Goal: Task Accomplishment & Management: Use online tool/utility

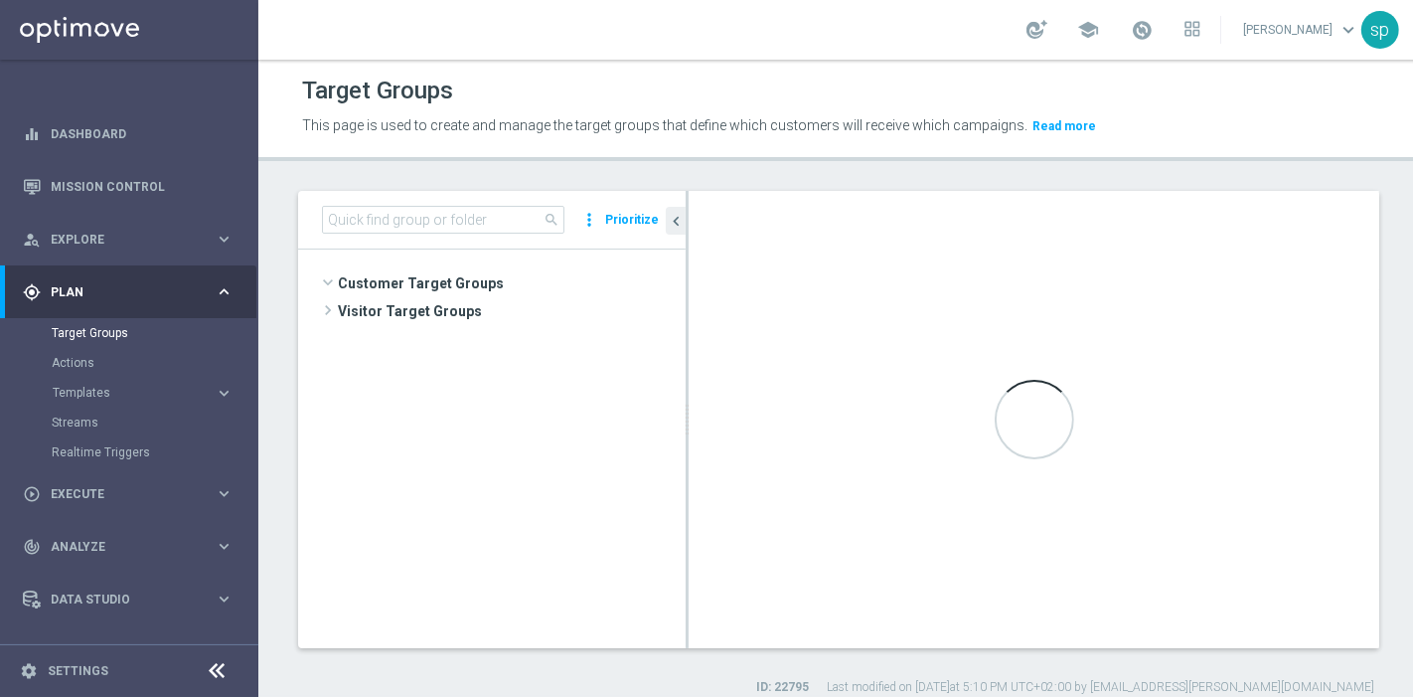
scroll to position [1015, 0]
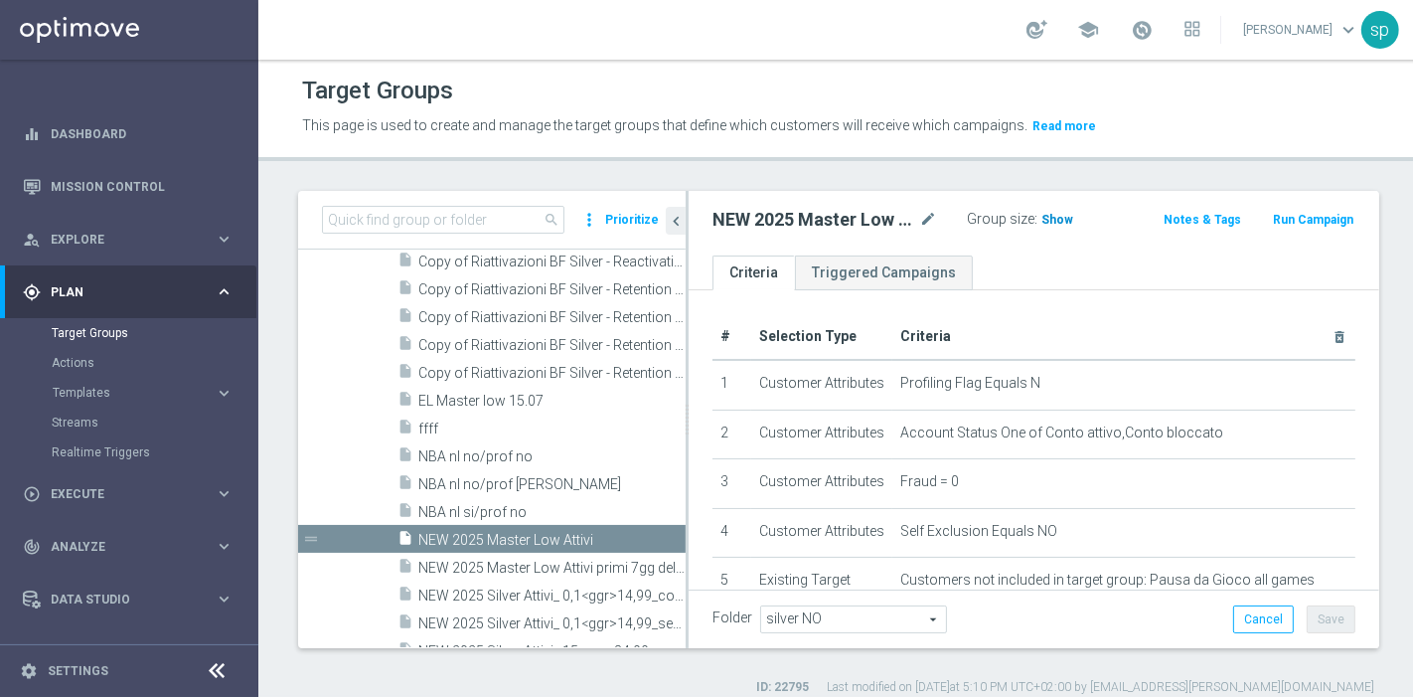
click at [1048, 224] on span "Show" at bounding box center [1058, 220] width 32 height 14
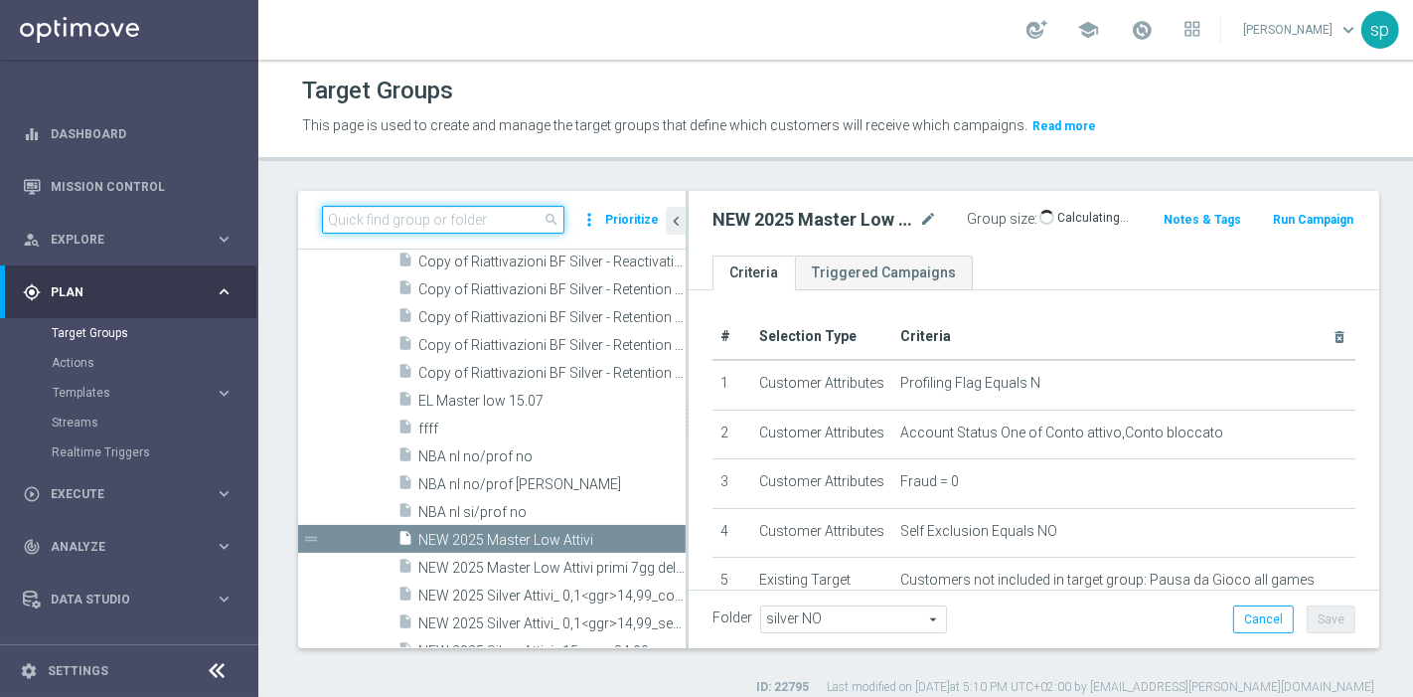
click at [459, 212] on input at bounding box center [443, 220] width 243 height 28
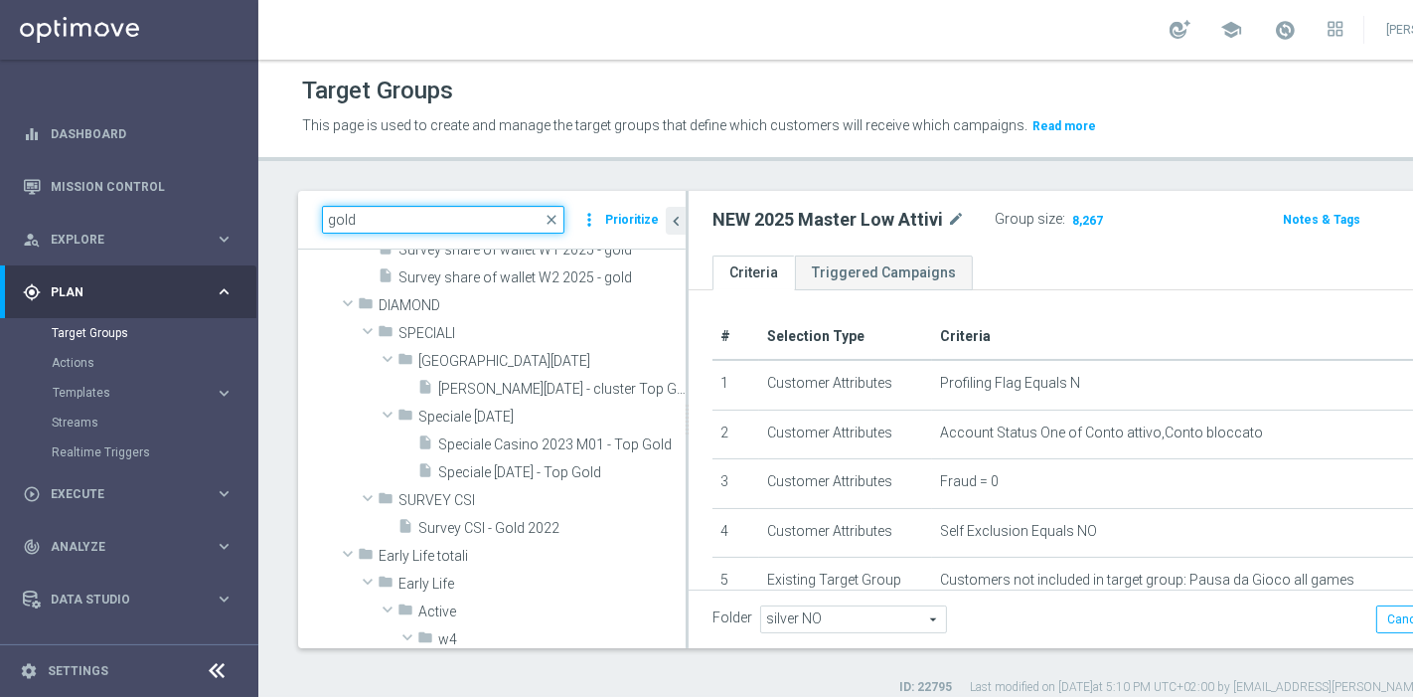
type input "gold"
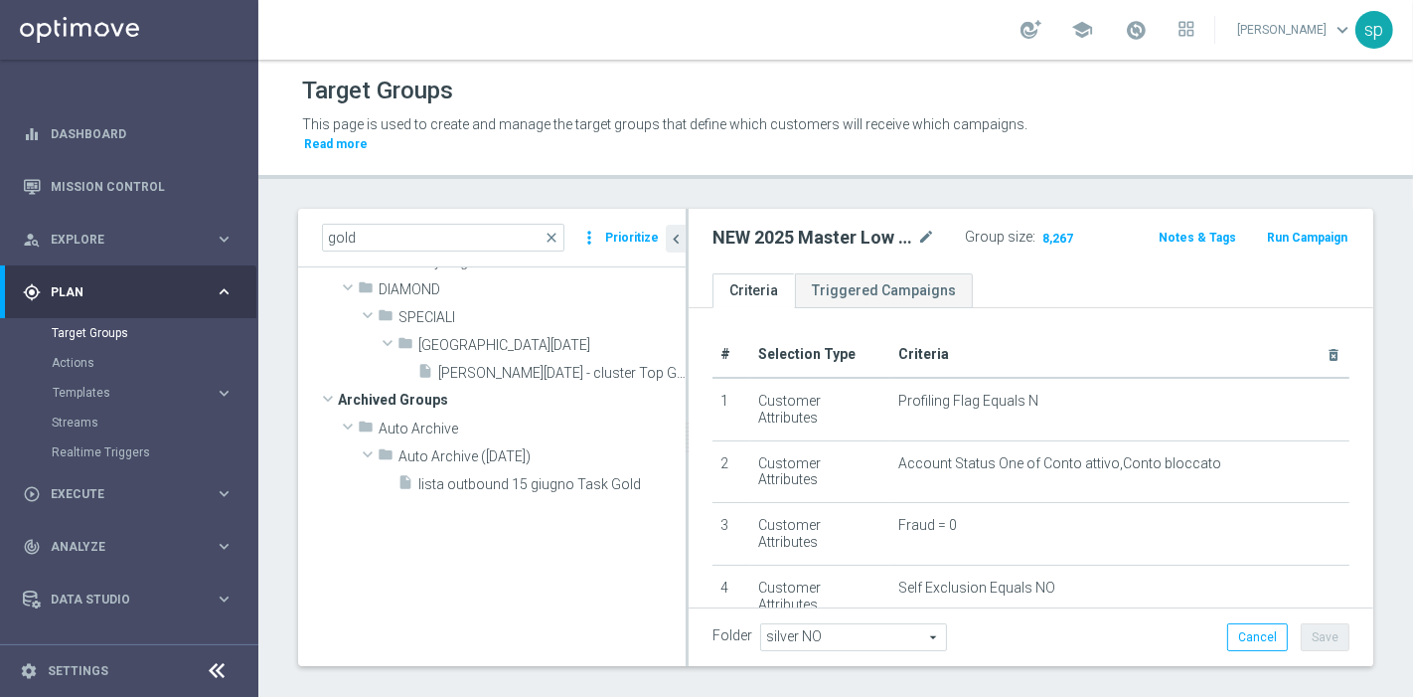
scroll to position [0, 0]
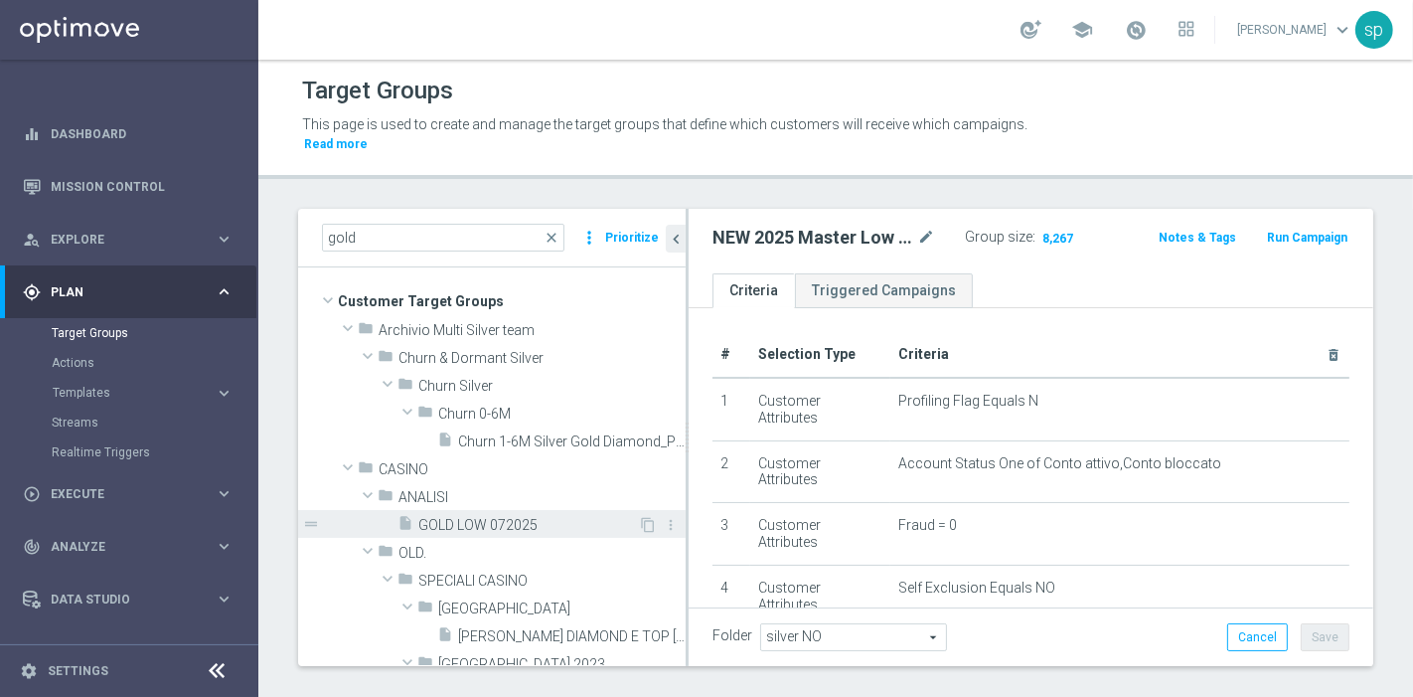
click at [467, 517] on span "GOLD LOW 072025" at bounding box center [528, 525] width 220 height 17
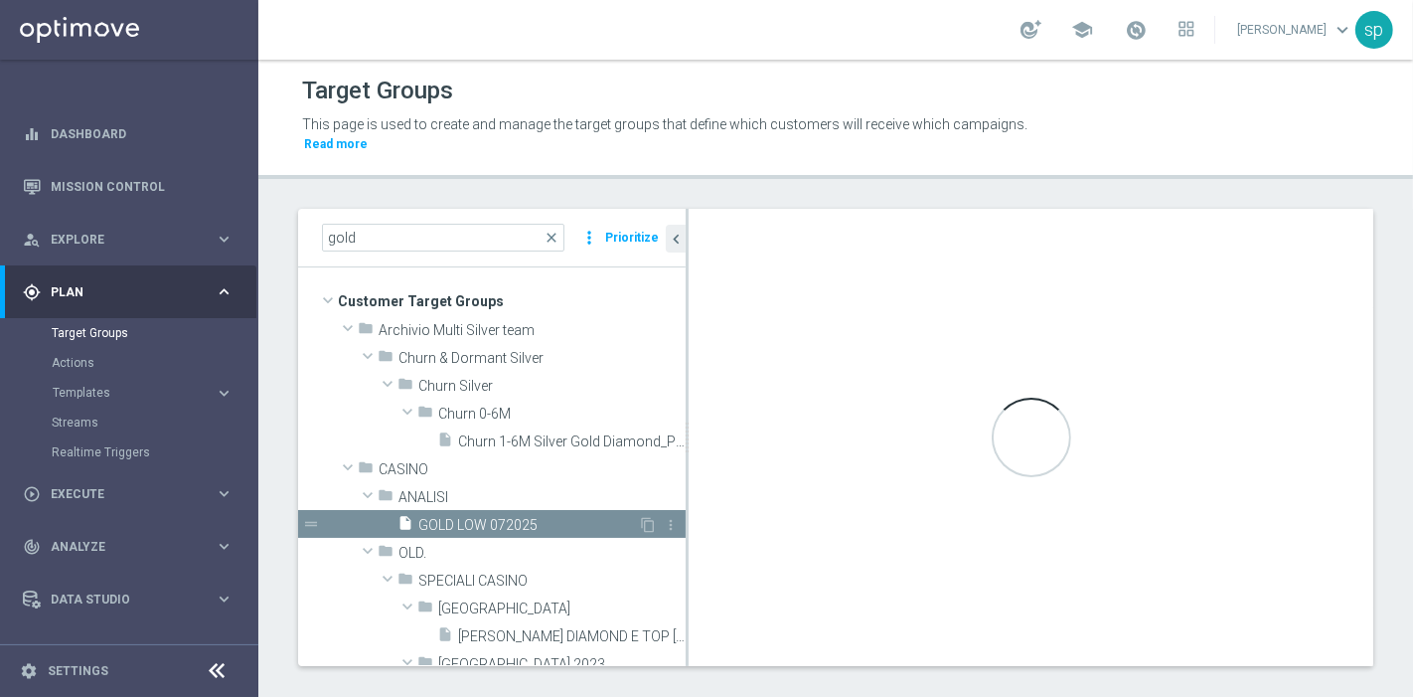
type input "ANALISI"
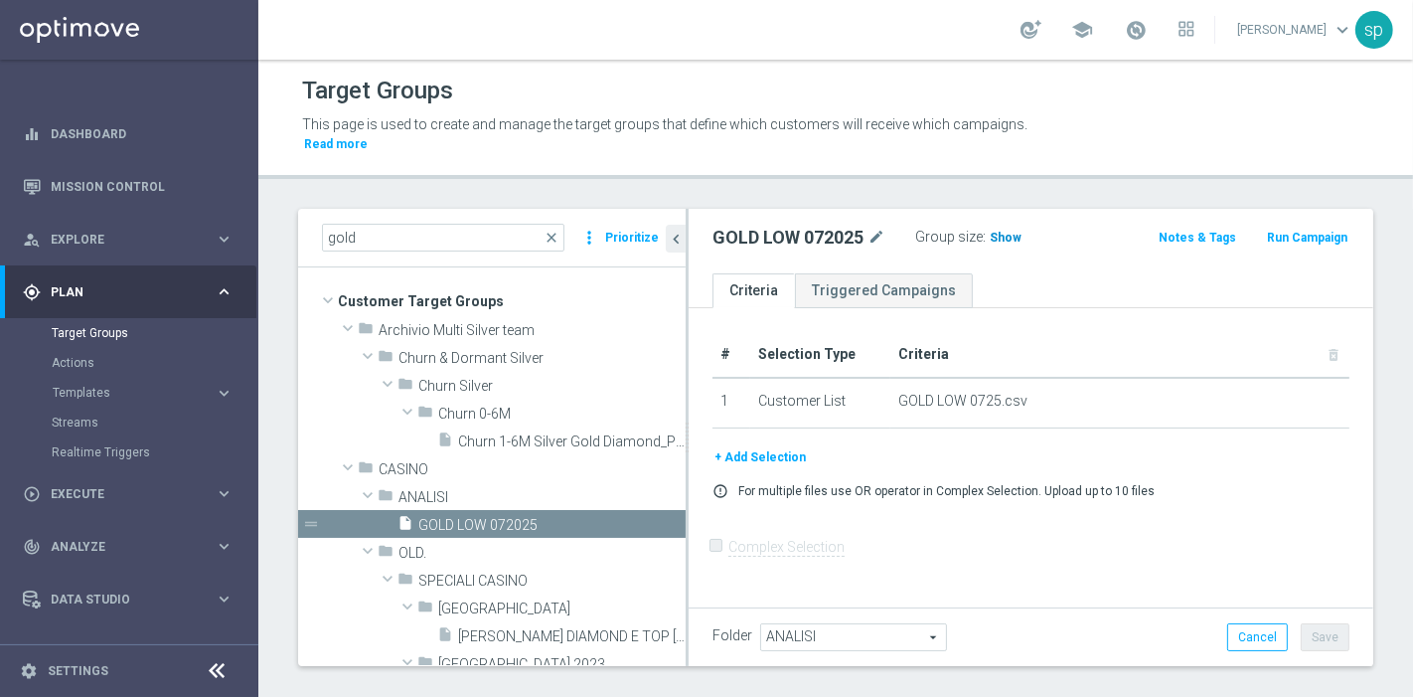
click at [1014, 231] on span "Show" at bounding box center [1006, 238] width 32 height 14
click at [877, 226] on icon "mode_edit" at bounding box center [877, 238] width 18 height 24
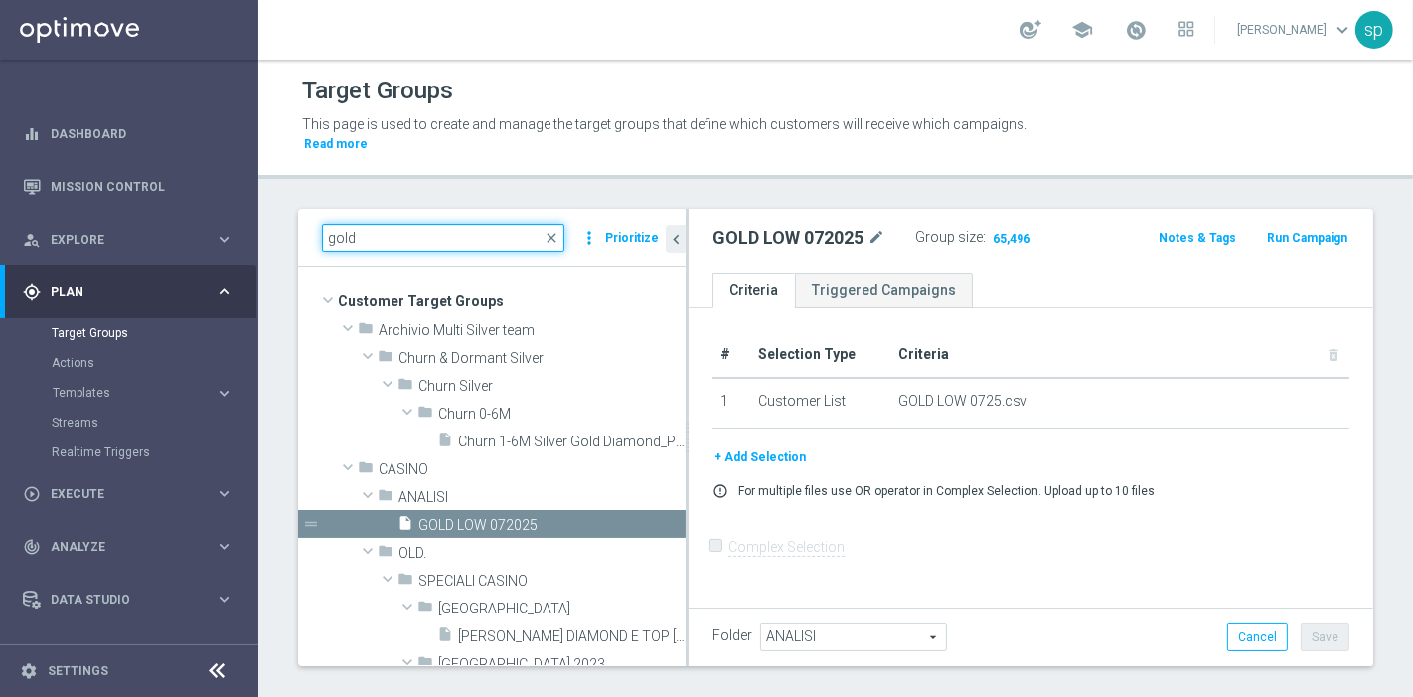
click at [383, 224] on input "gold" at bounding box center [443, 238] width 243 height 28
type input "g"
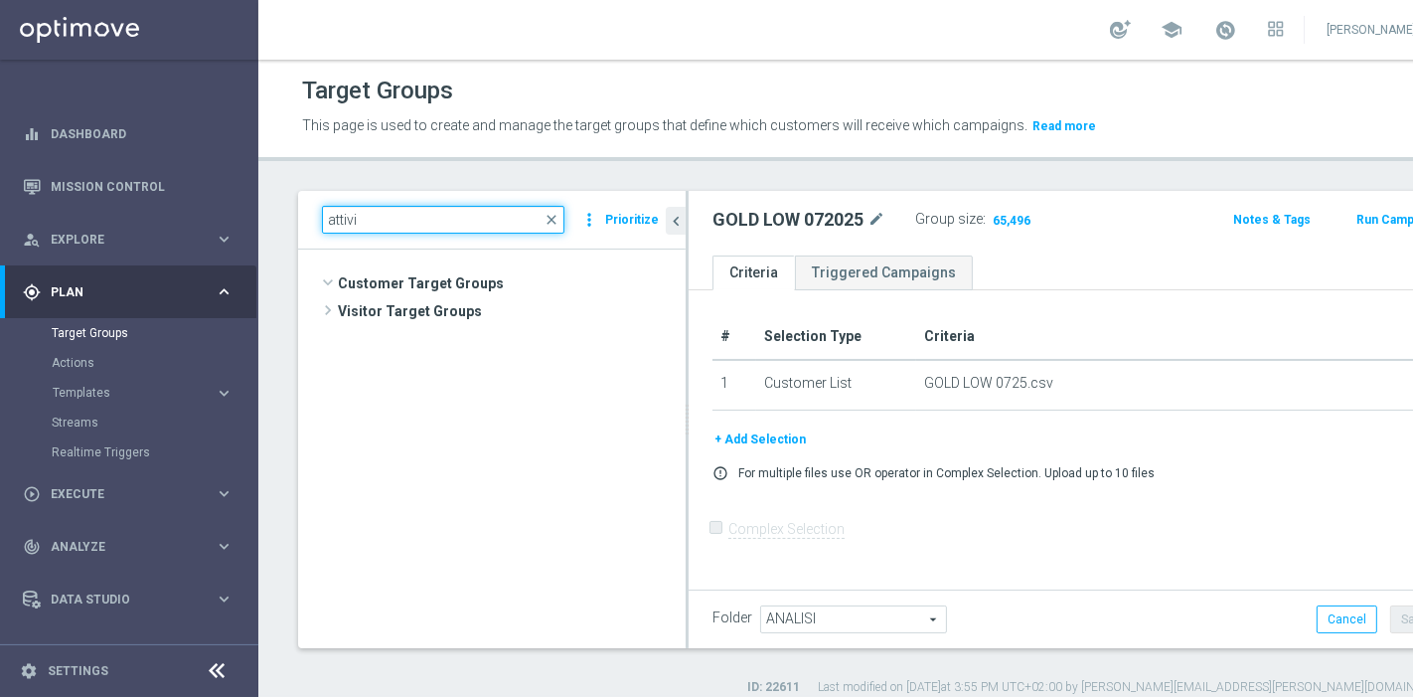
scroll to position [4530, 0]
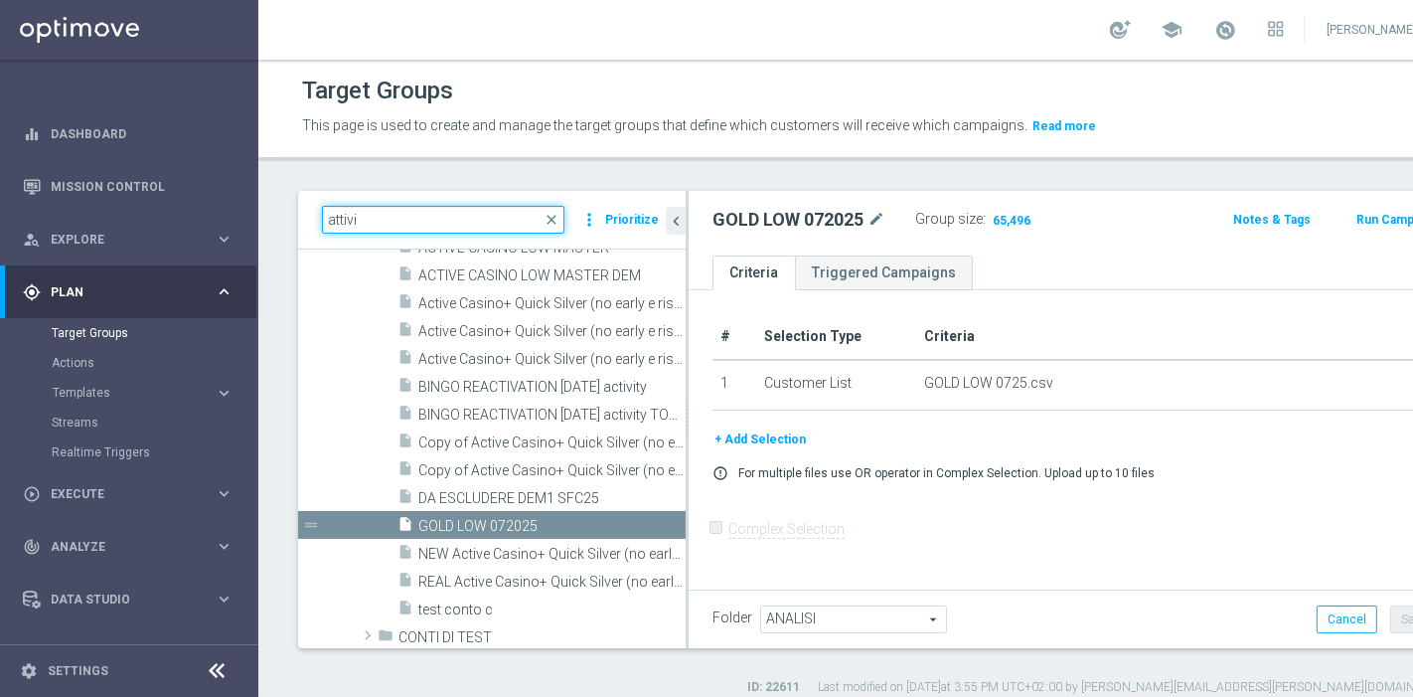
click at [383, 216] on input "attivi" at bounding box center [443, 220] width 243 height 28
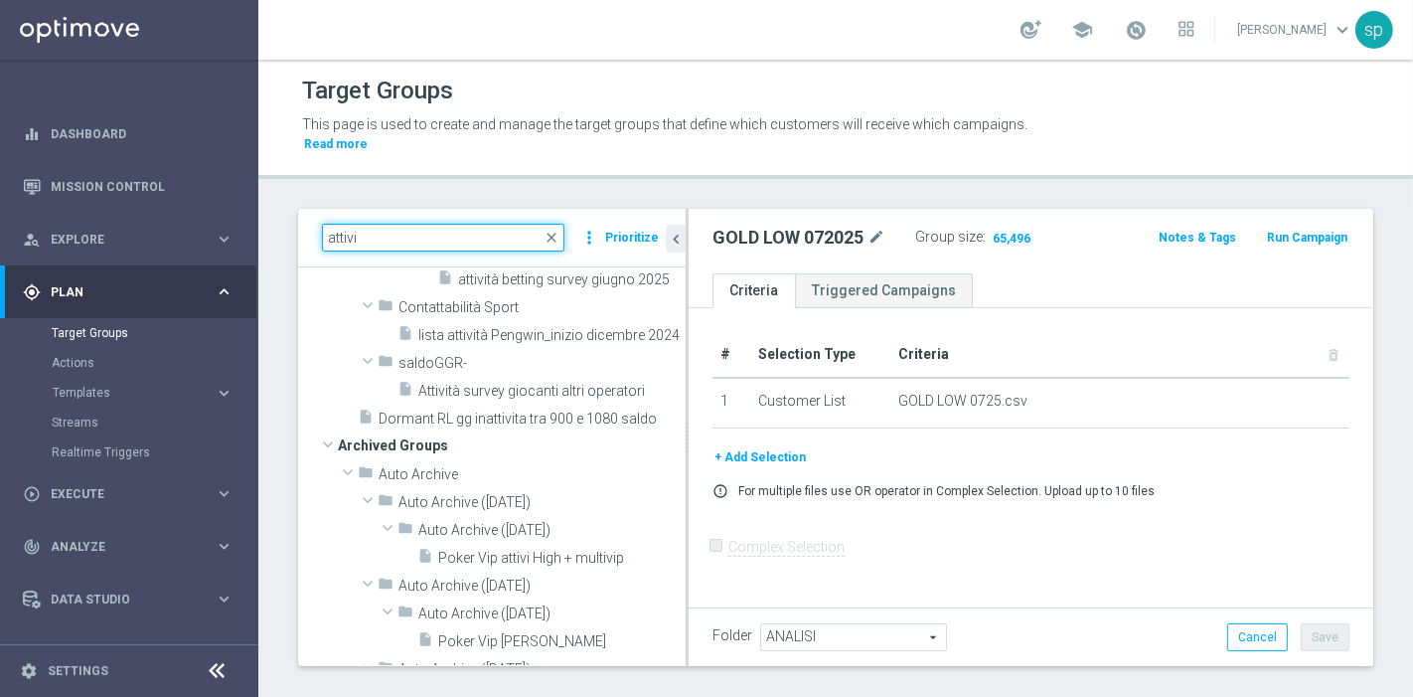
type input "attivi"
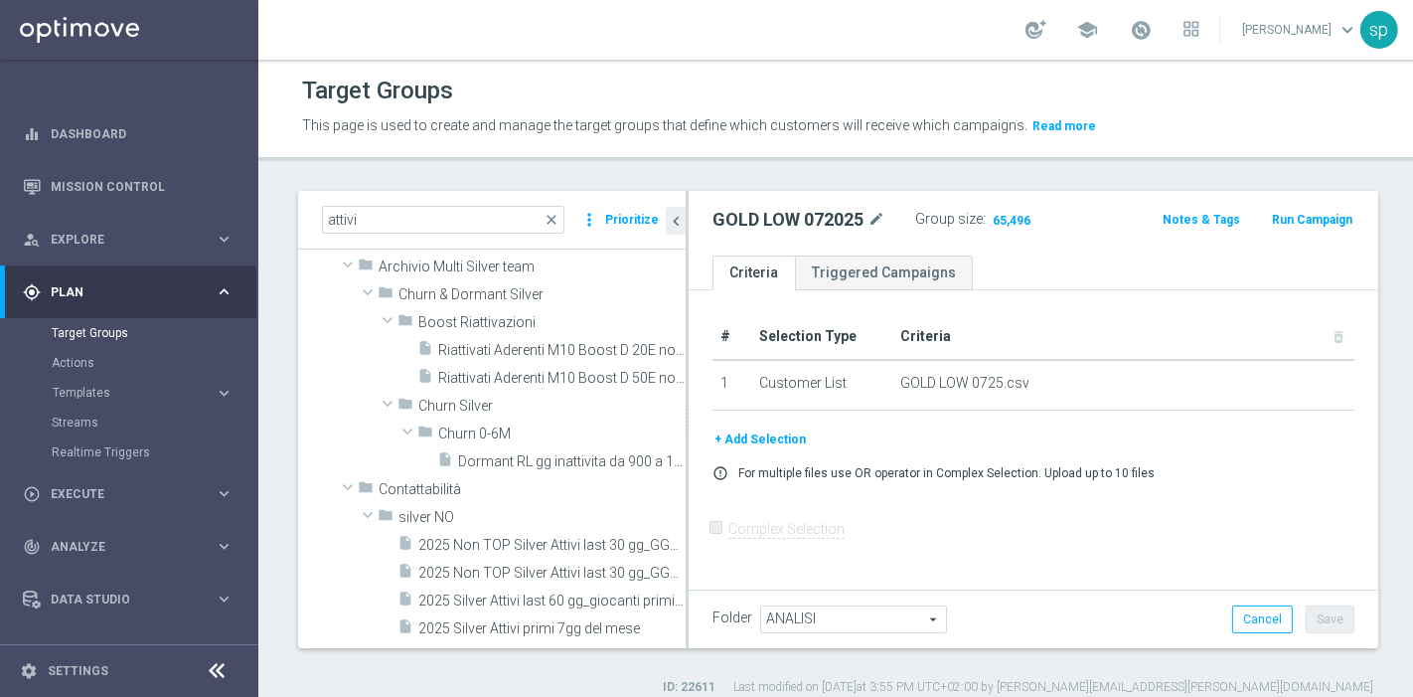
scroll to position [425, 0]
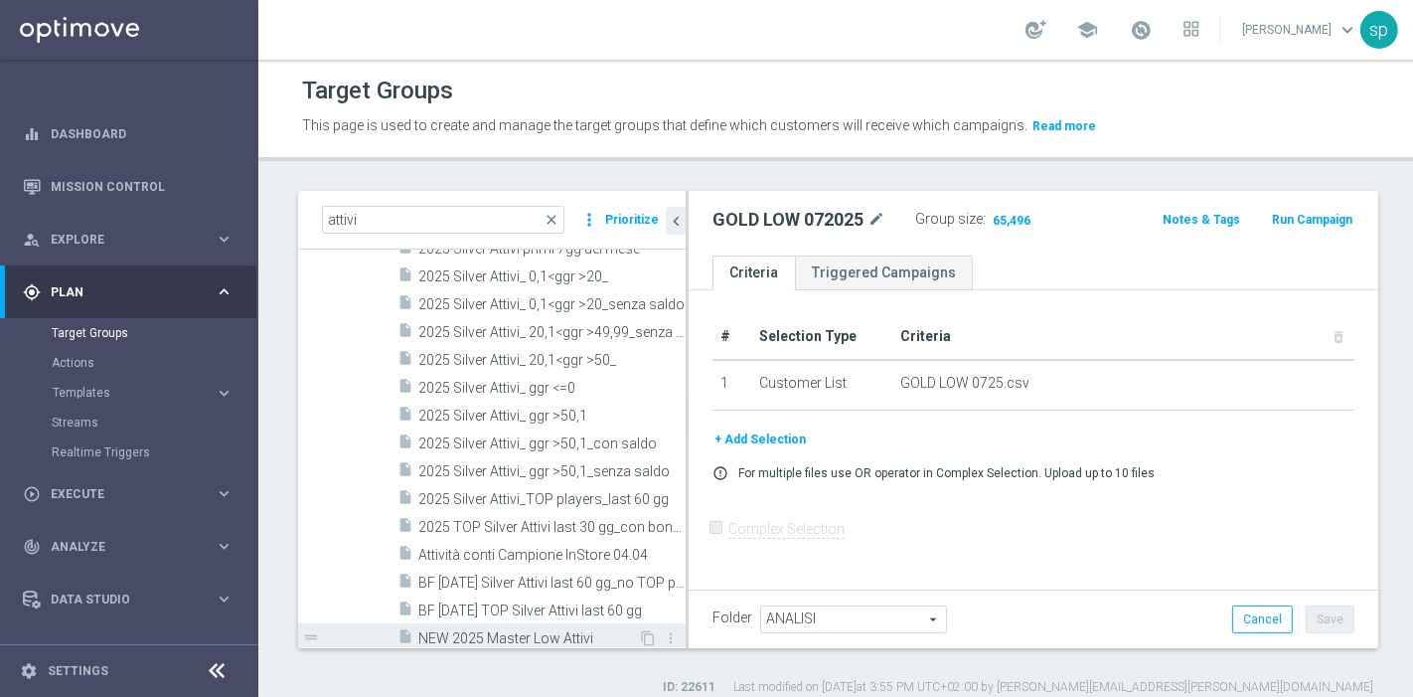
click at [483, 634] on span "NEW 2025 Master Low Attivi" at bounding box center [528, 638] width 220 height 17
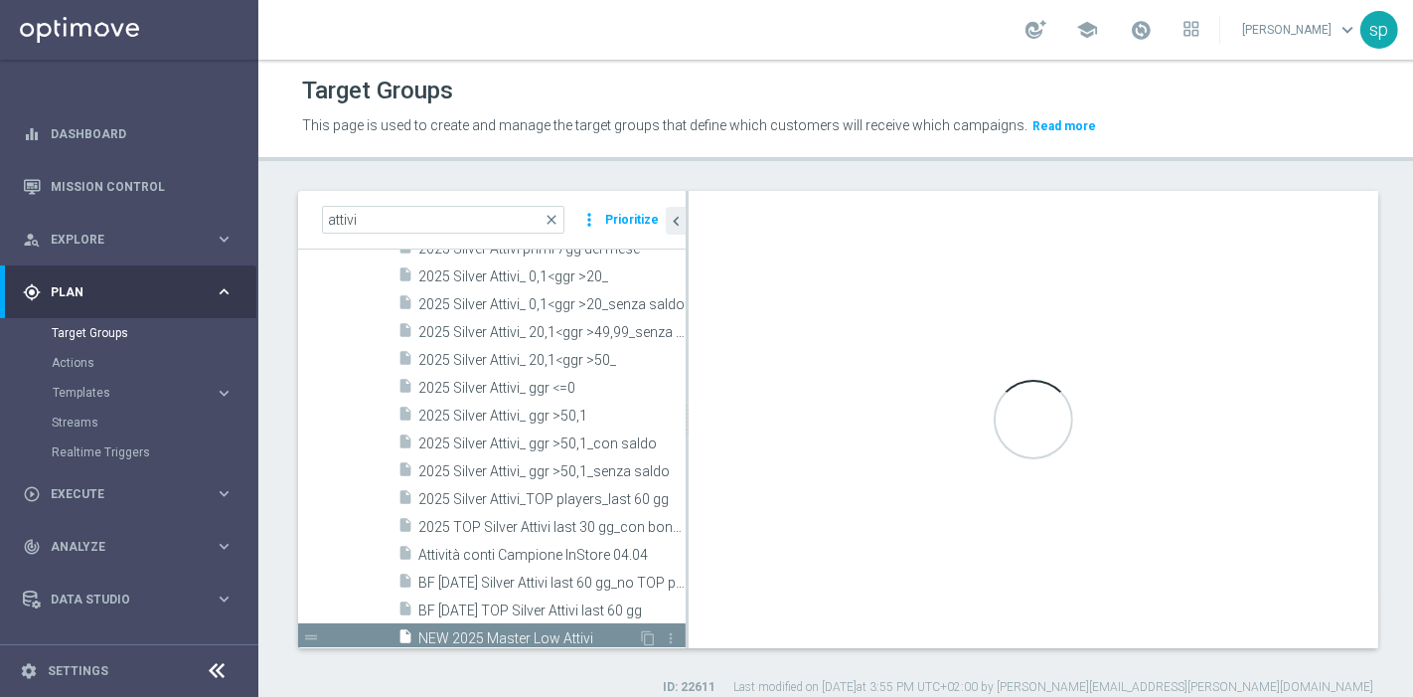
type input "silver NO"
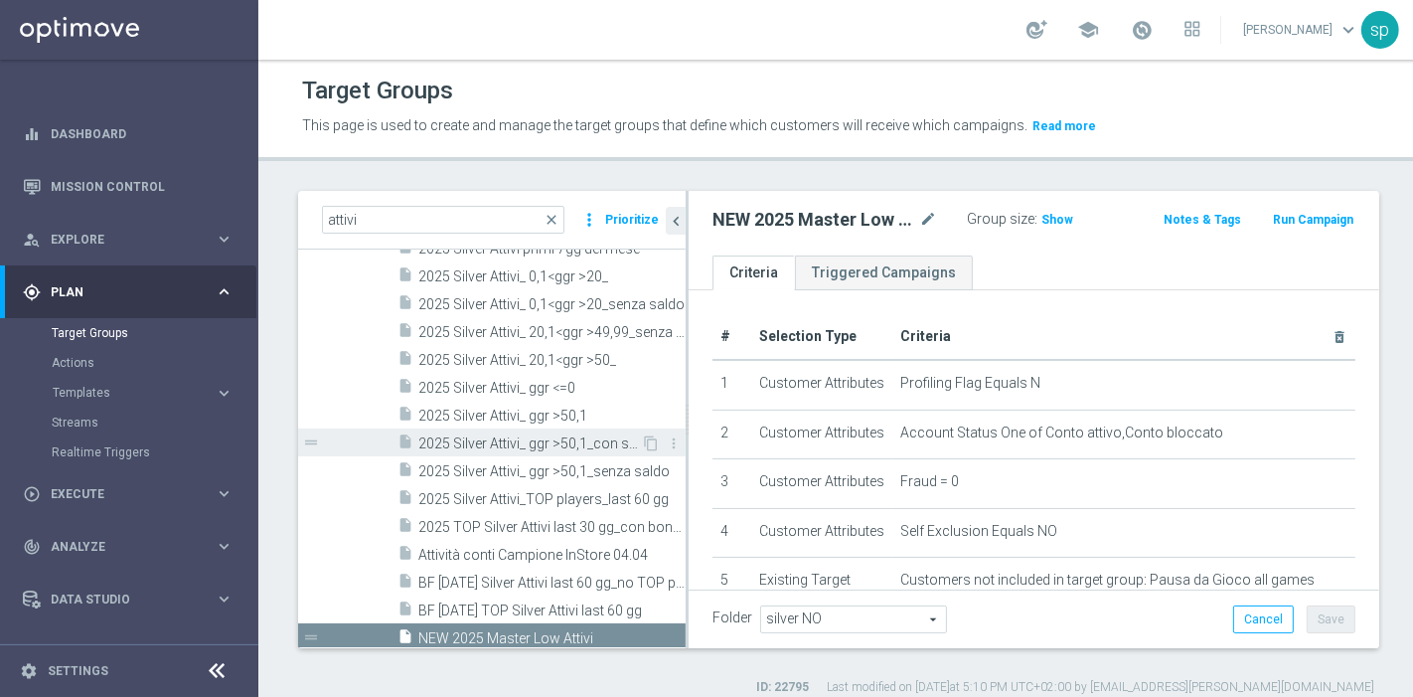
click at [493, 447] on span "2025 Silver Attivi_ ggr >50,1_con saldo" at bounding box center [529, 443] width 223 height 17
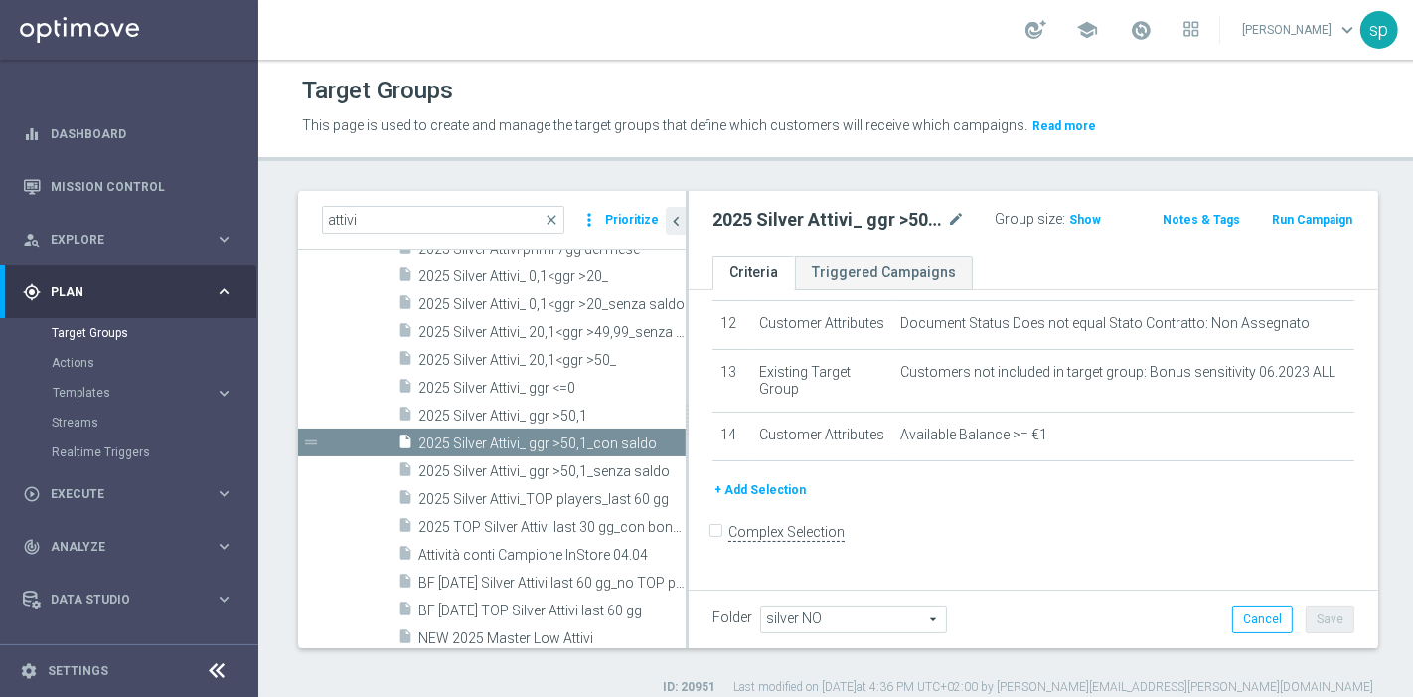
scroll to position [652, 0]
click at [464, 624] on div "insert_drive_file NEW 2025 Master Low Attivi" at bounding box center [518, 637] width 241 height 28
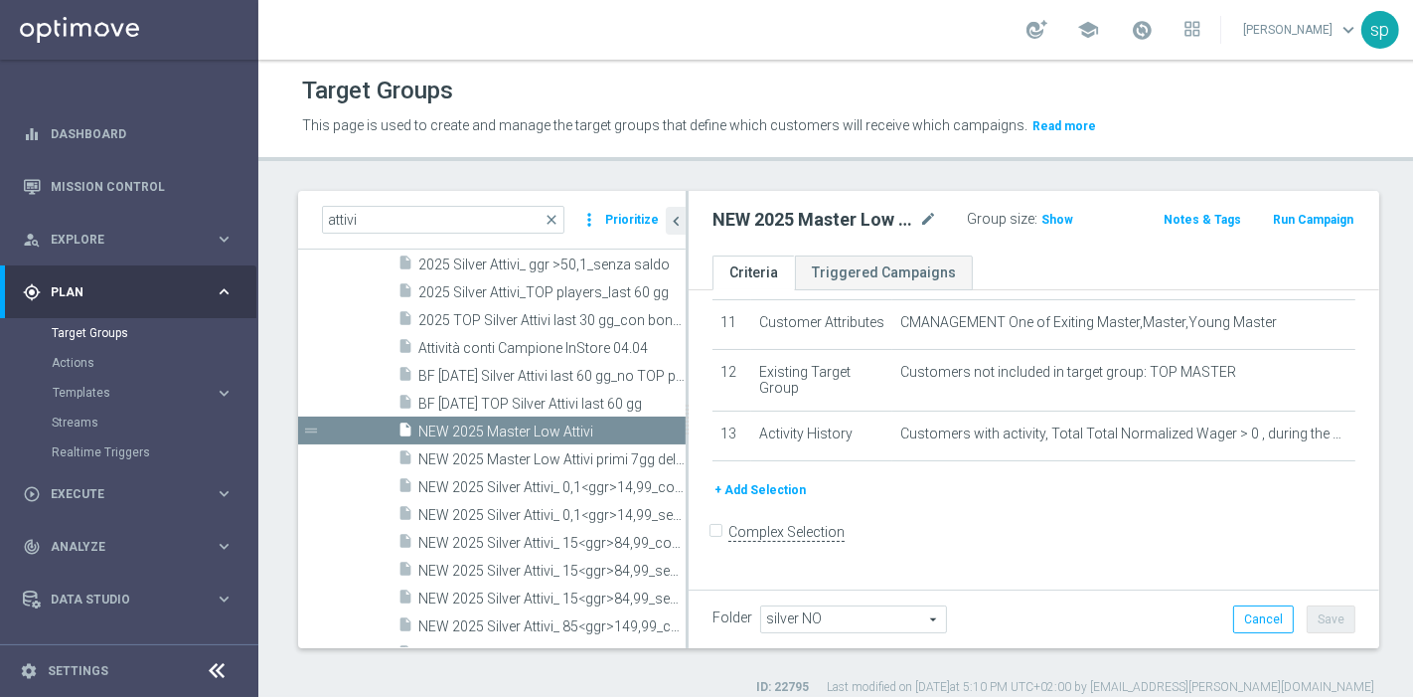
scroll to position [661, 0]
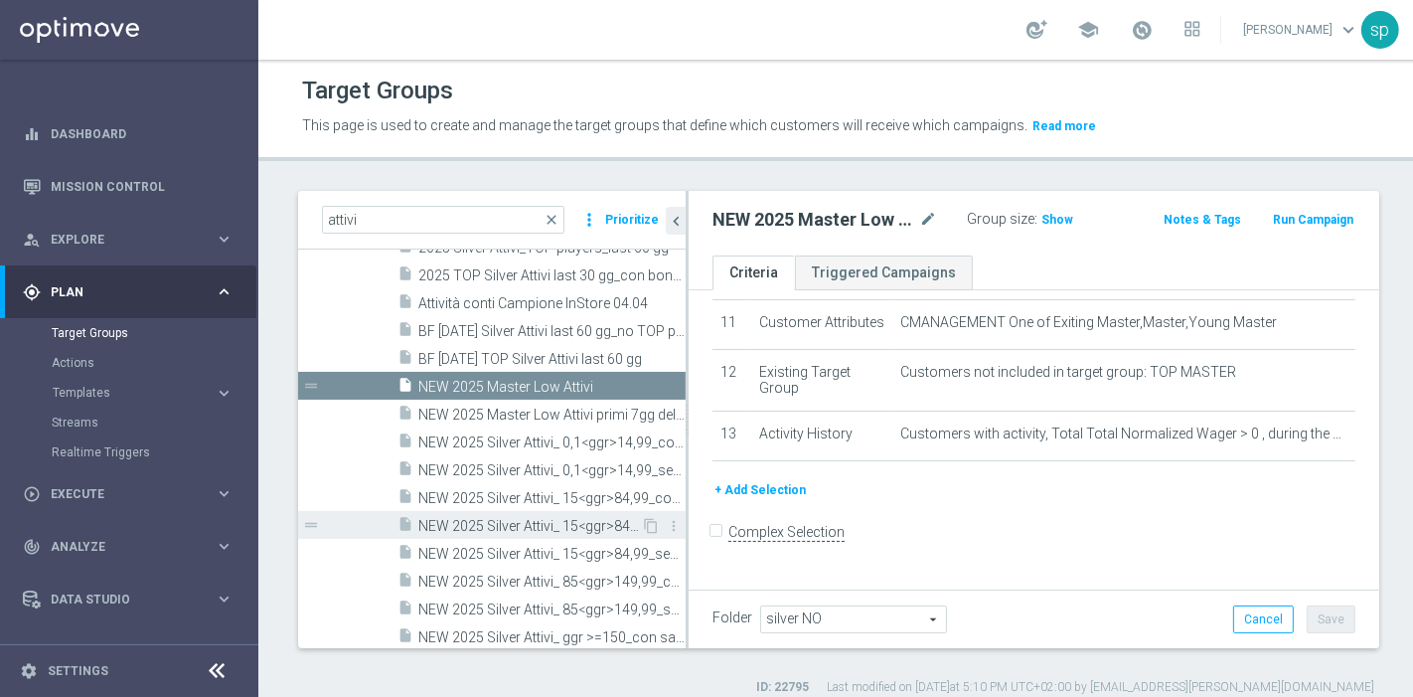
click at [536, 526] on span "NEW 2025 Silver Attivi_ 15<ggr>84,99_senza saldo" at bounding box center [529, 526] width 223 height 17
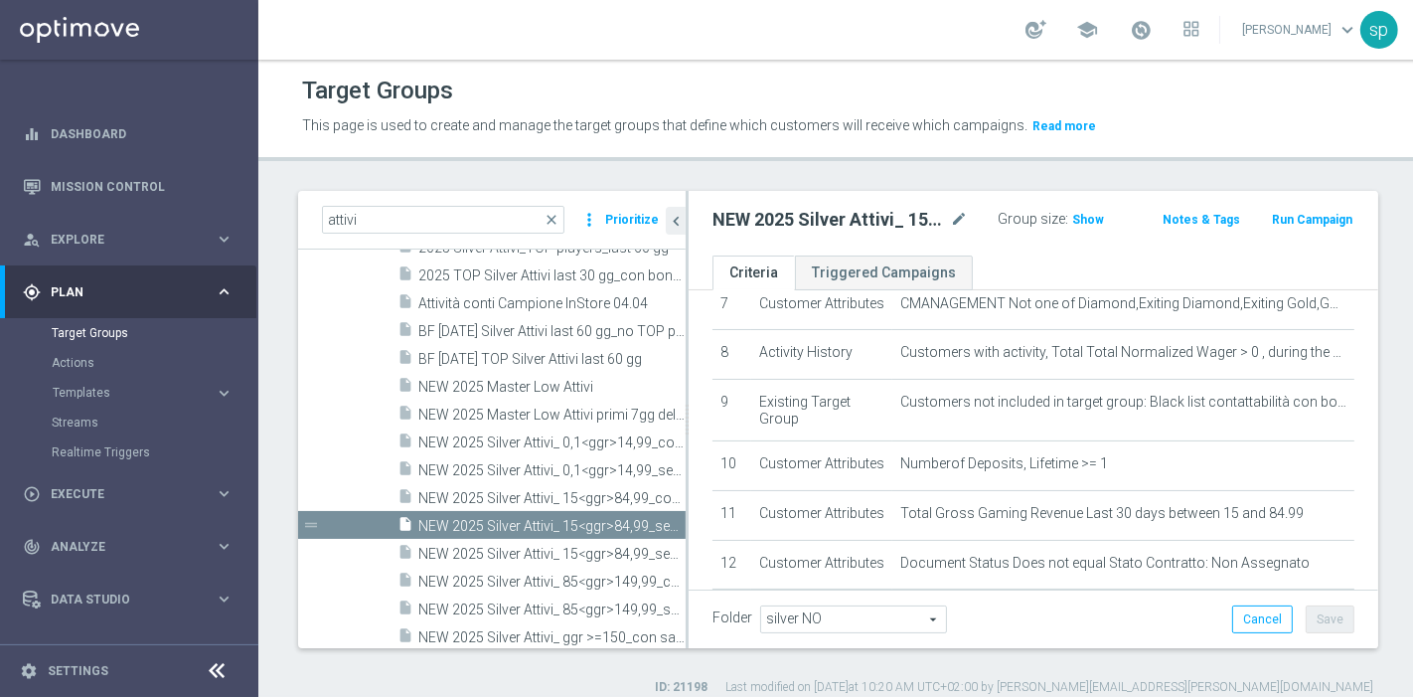
scroll to position [383, 0]
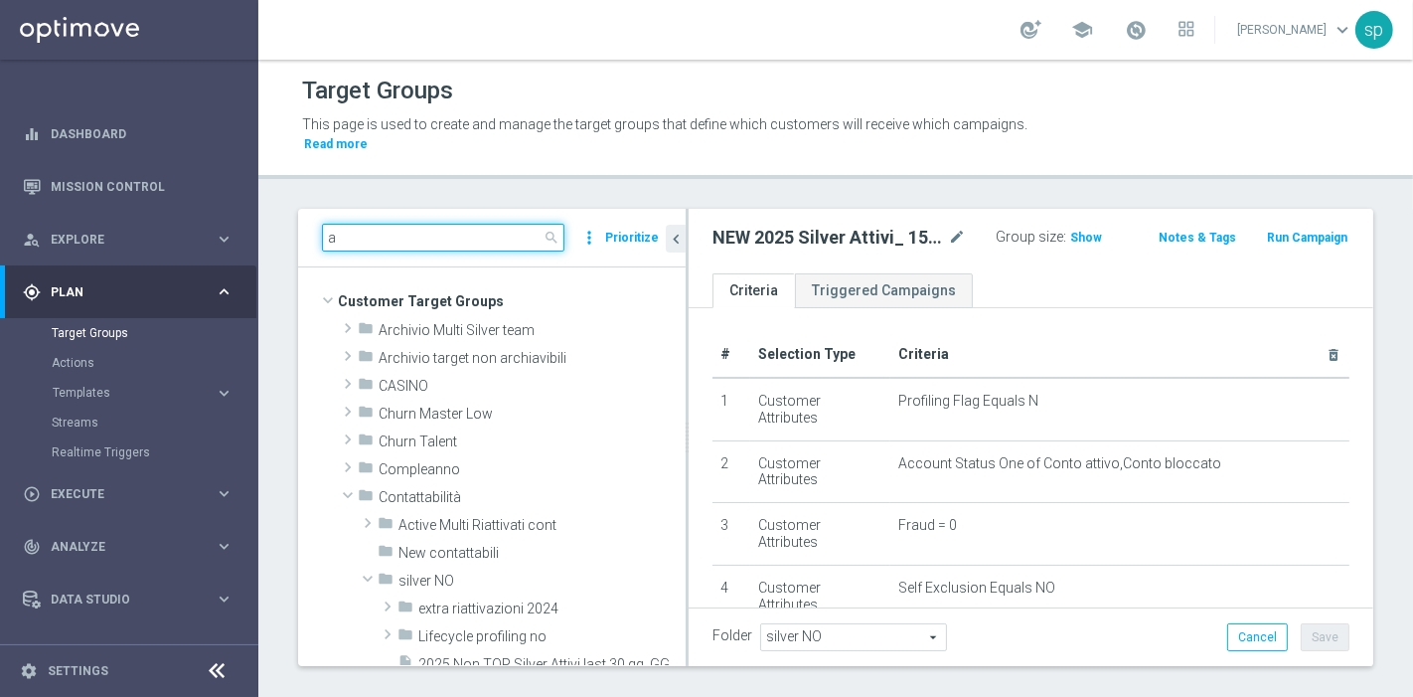
click at [451, 224] on input "a" at bounding box center [443, 238] width 243 height 28
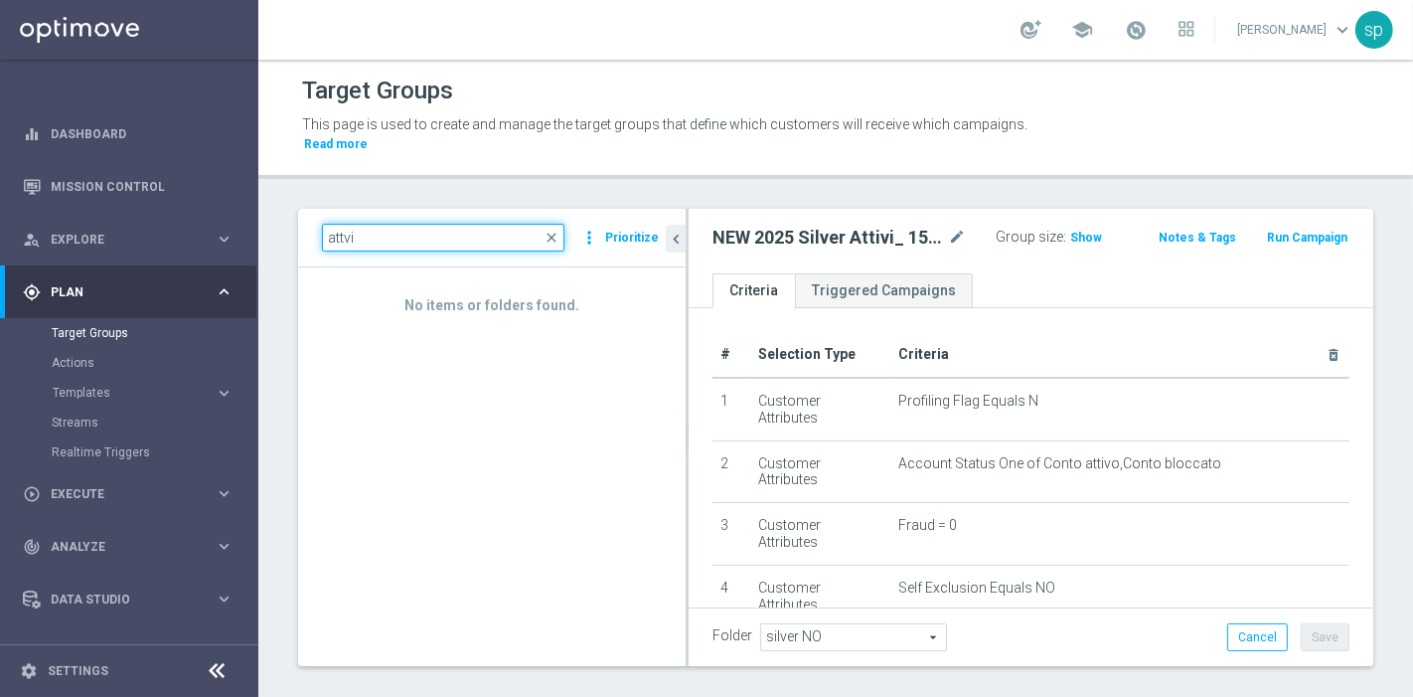
click at [343, 224] on input "attvi" at bounding box center [443, 238] width 243 height 28
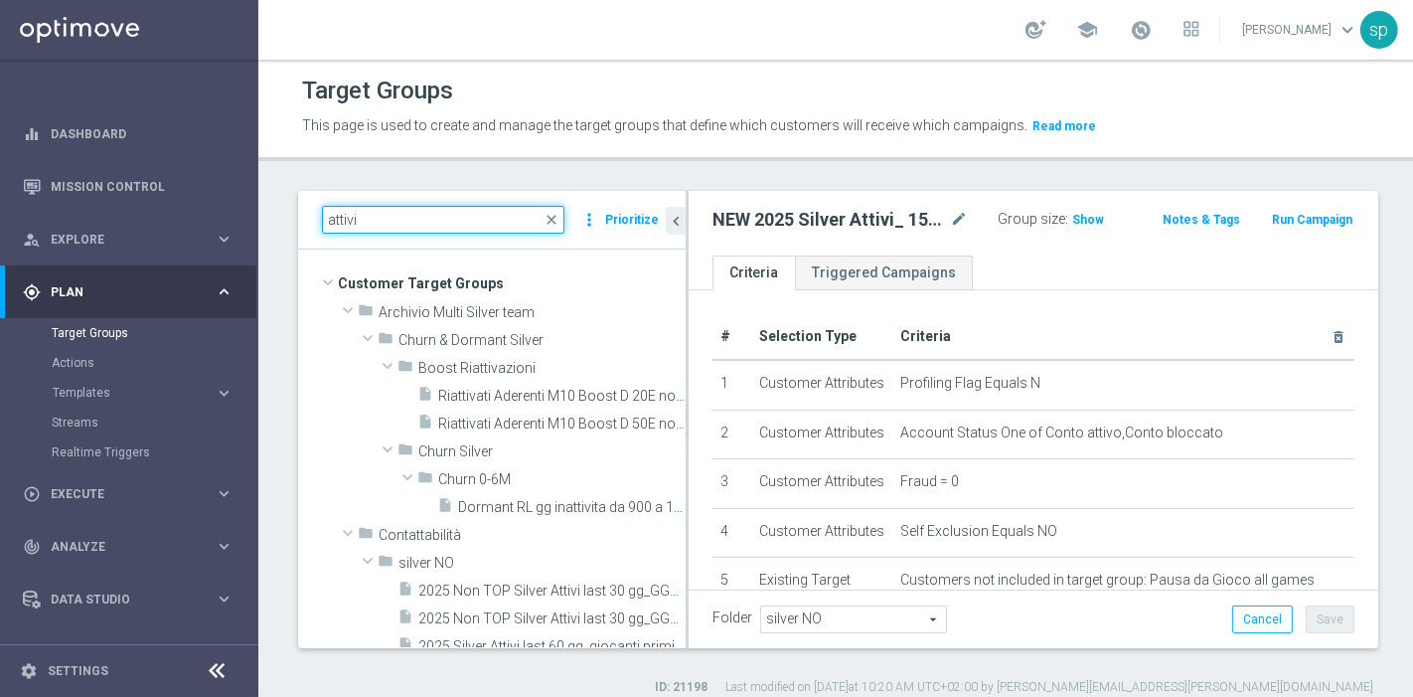
click at [363, 217] on input "attivi" at bounding box center [443, 220] width 243 height 28
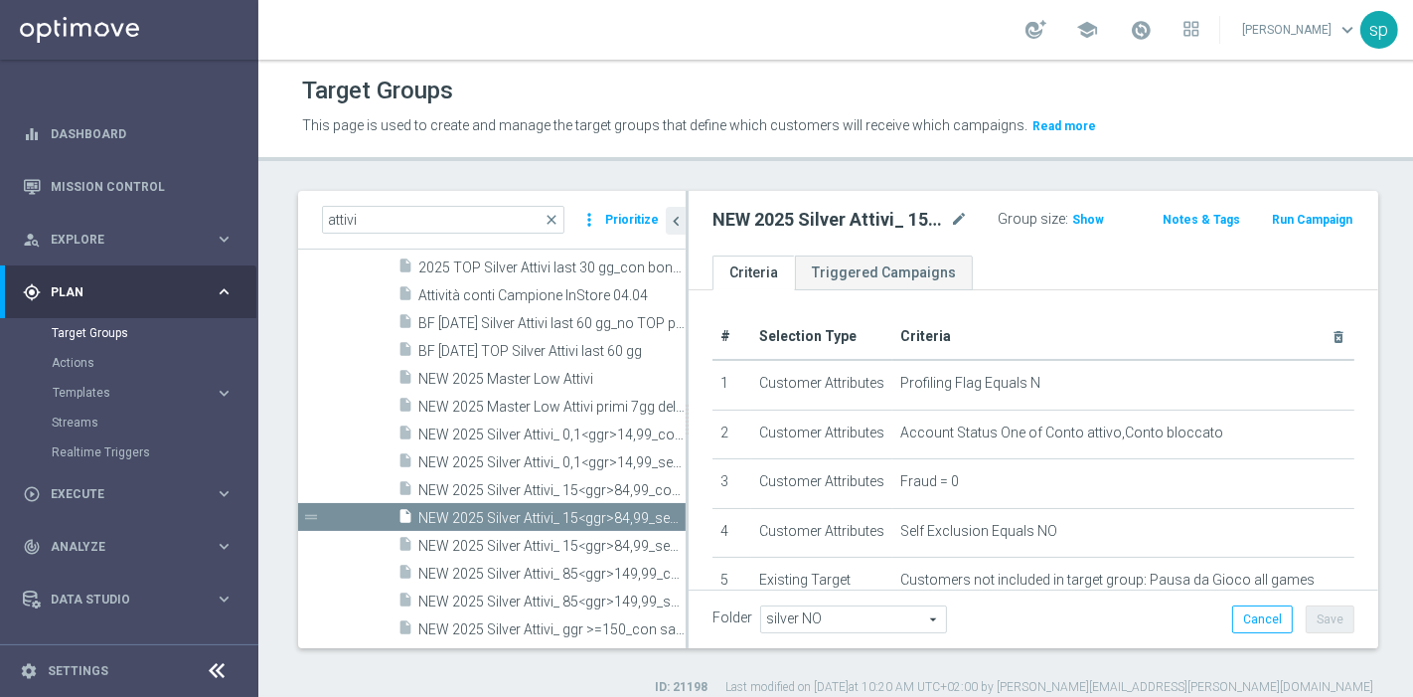
scroll to position [659, 0]
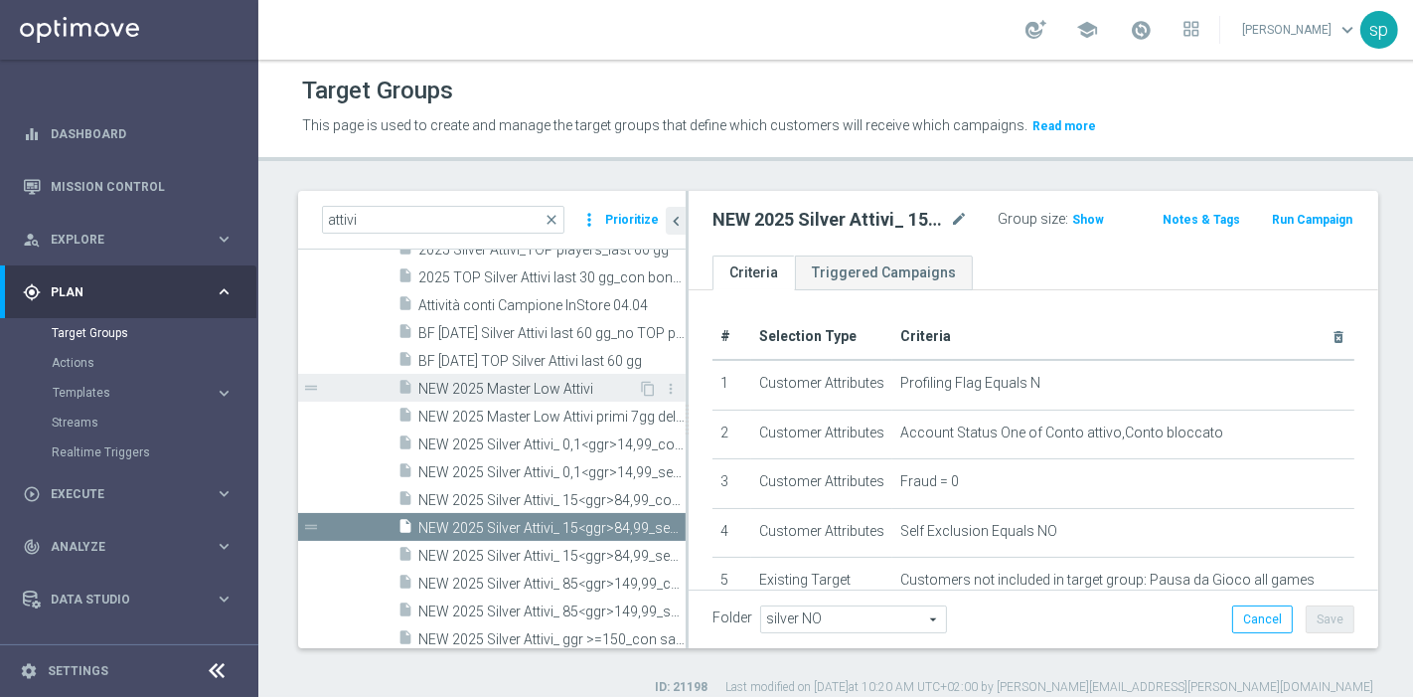
click at [498, 386] on span "NEW 2025 Master Low Attivi" at bounding box center [528, 389] width 220 height 17
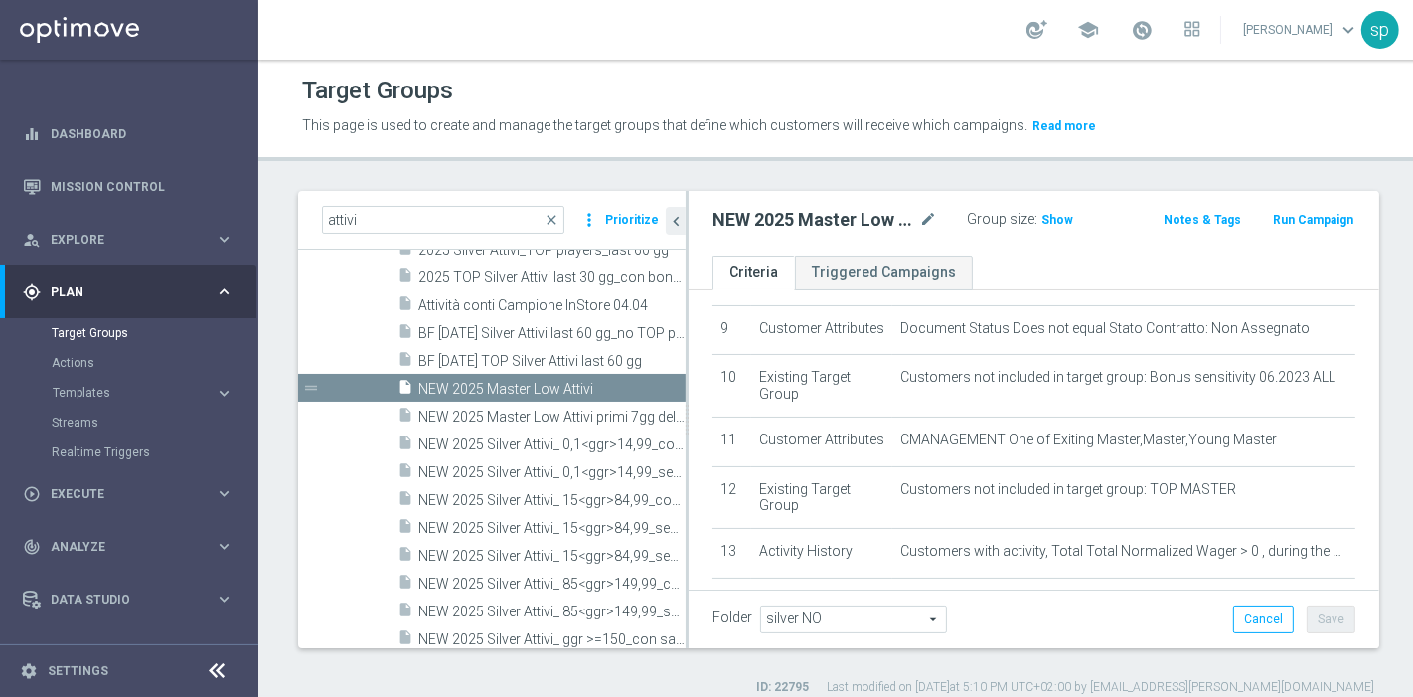
scroll to position [561, 0]
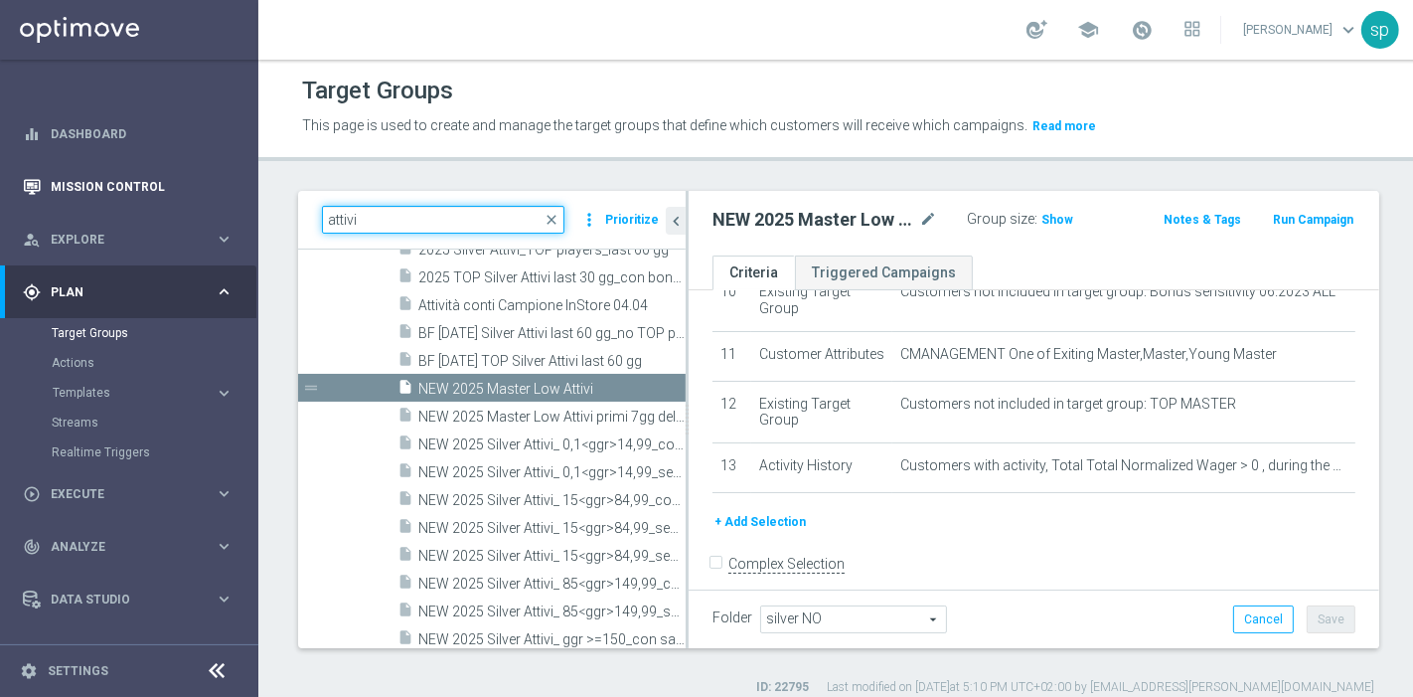
drag, startPoint x: 457, startPoint y: 212, endPoint x: 184, endPoint y: 189, distance: 274.3
click at [184, 189] on main "equalizer Dashboard Mission Control" at bounding box center [706, 348] width 1413 height 697
type input "o"
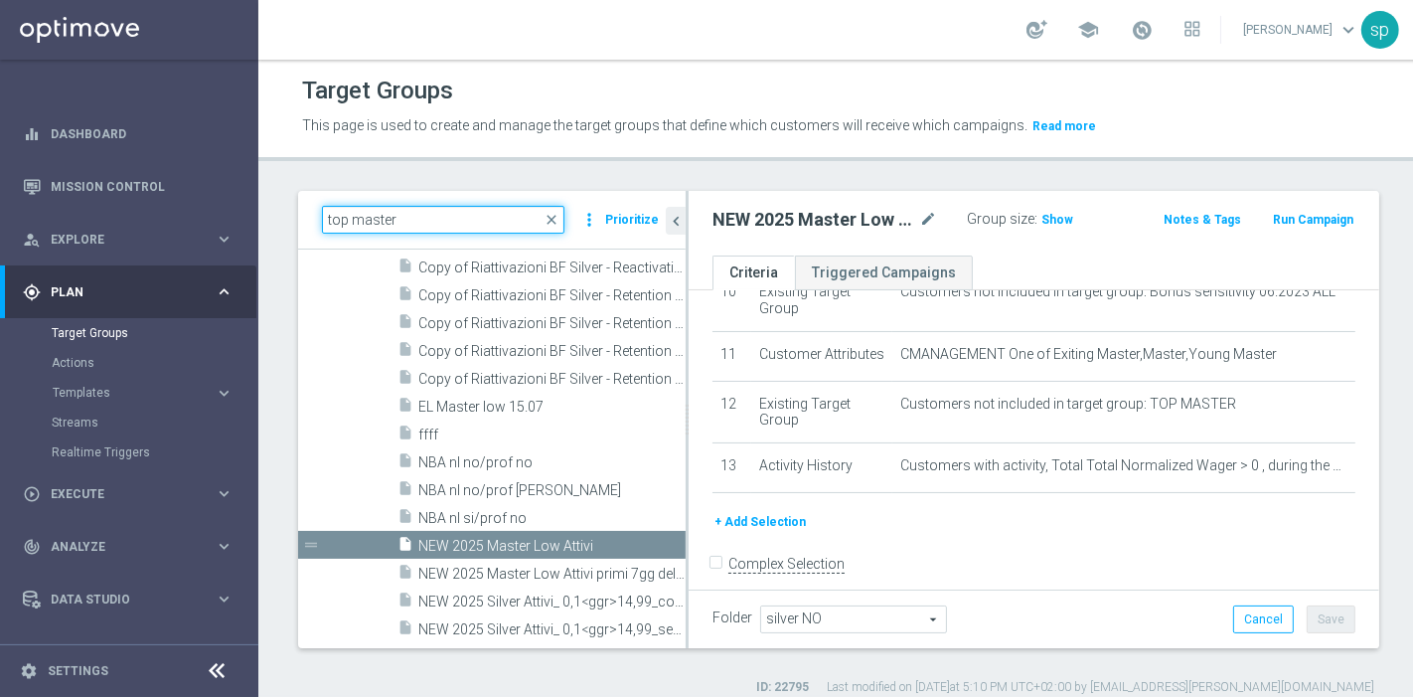
scroll to position [238, 0]
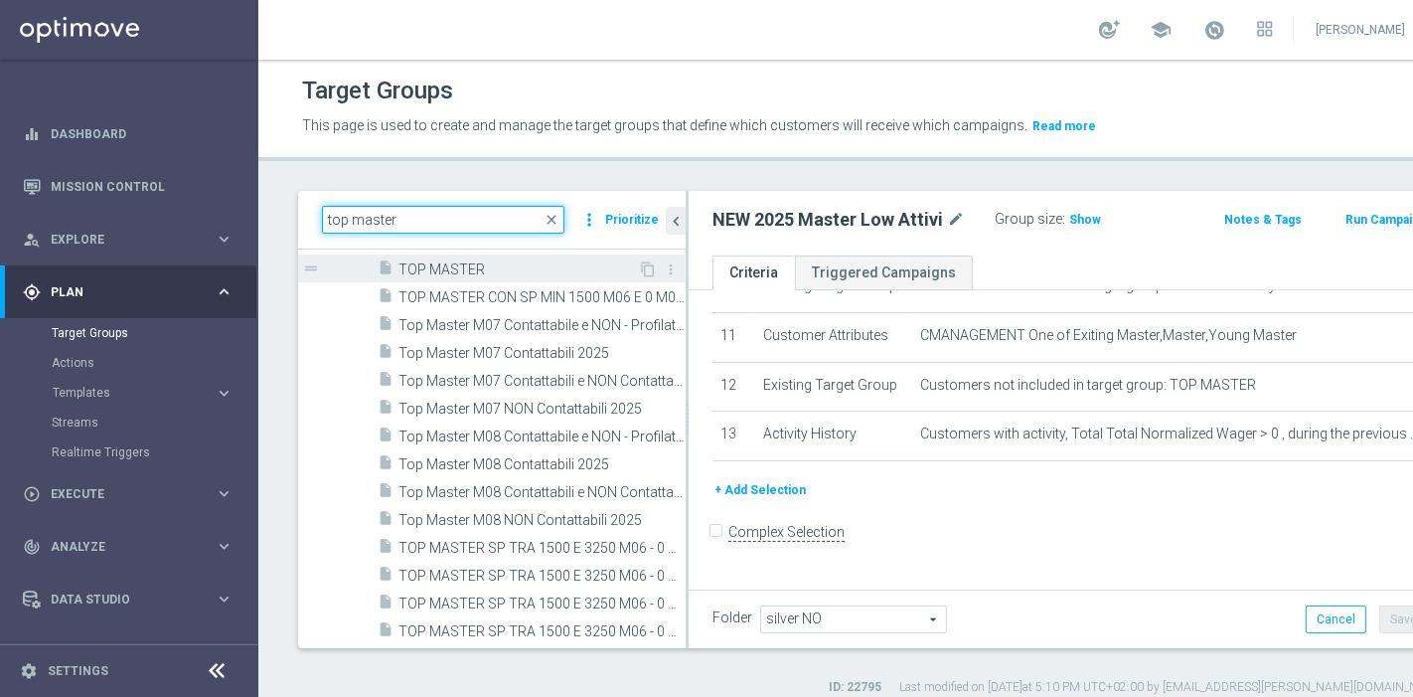
type input "top master"
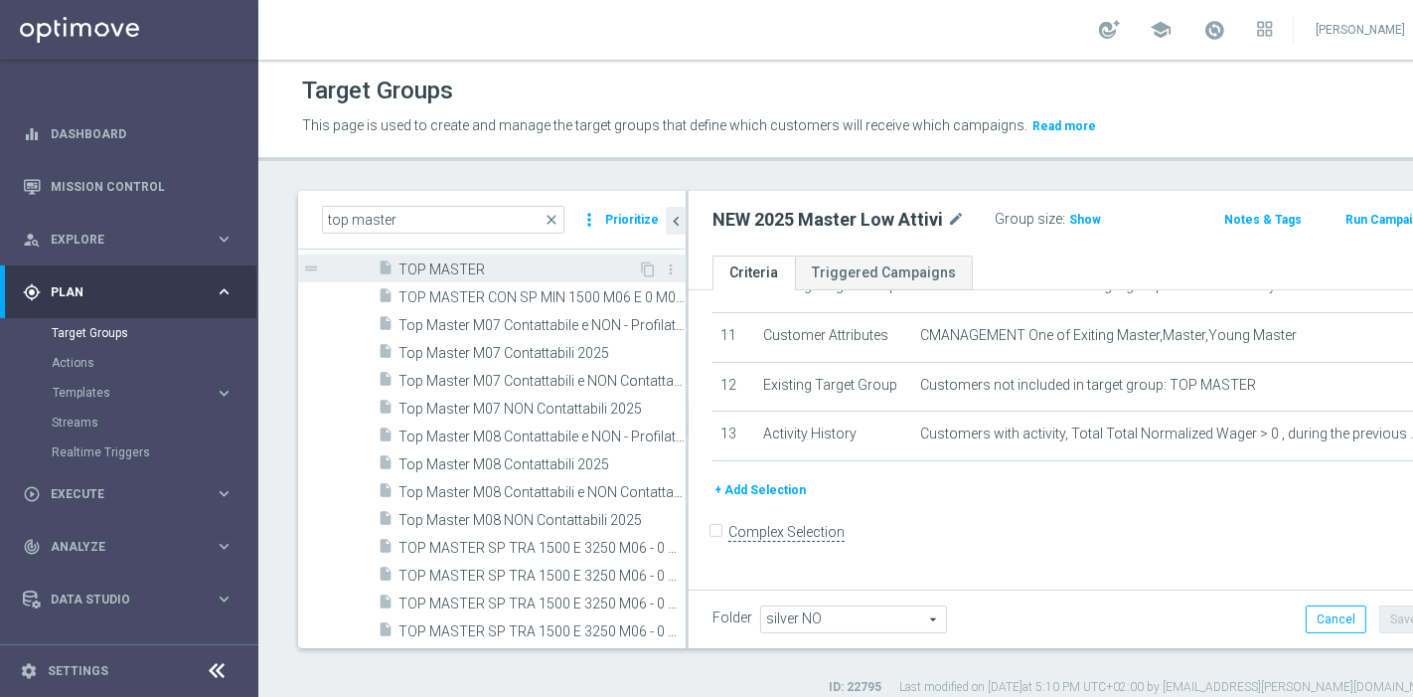
click at [468, 275] on span "TOP MASTER" at bounding box center [519, 269] width 240 height 17
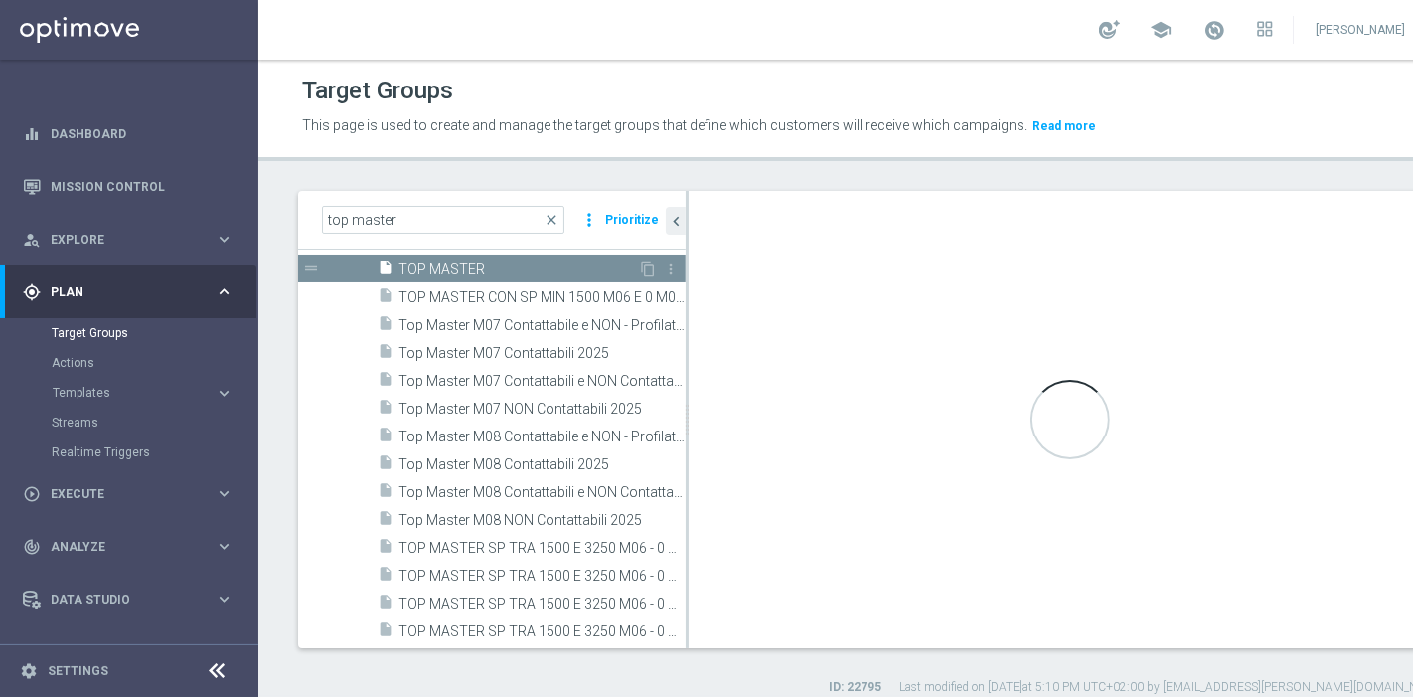
type input "Gold 2025"
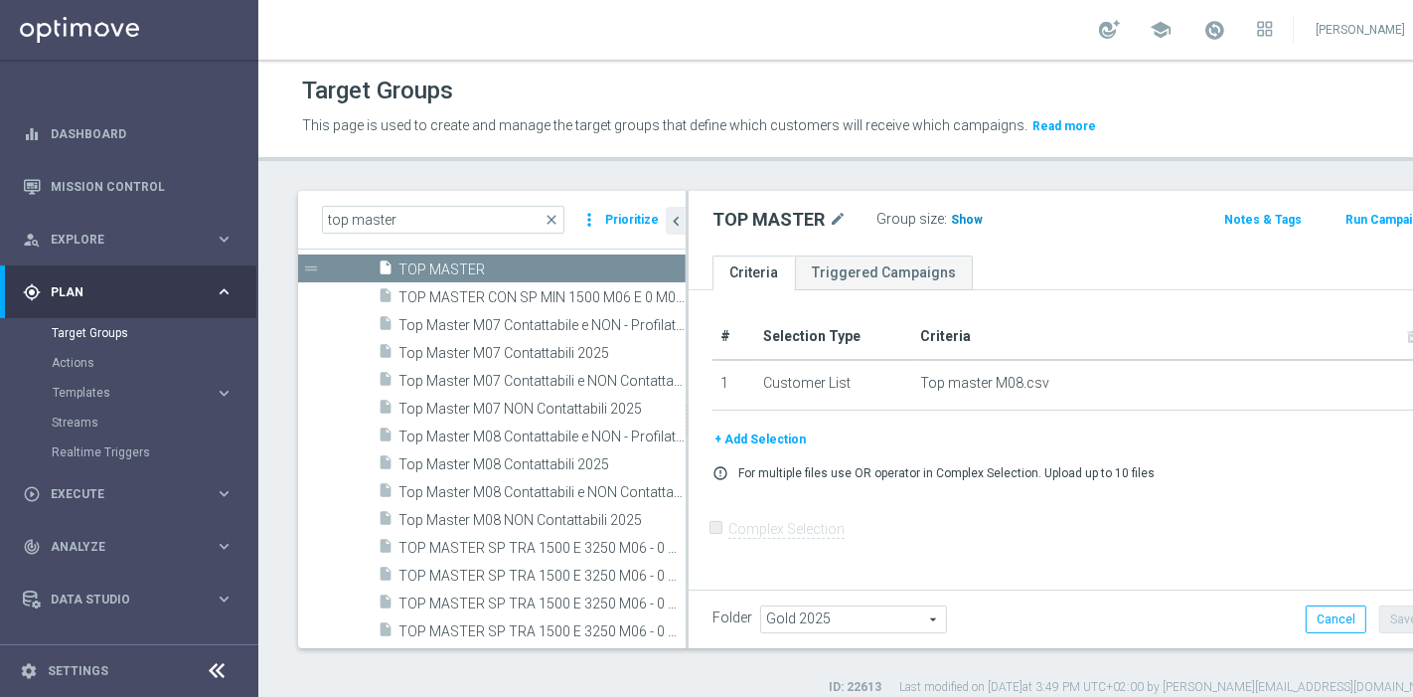
click at [954, 221] on span "Show" at bounding box center [967, 220] width 32 height 14
click at [973, 217] on span "29,772" at bounding box center [973, 222] width 42 height 19
click at [964, 217] on span "29,772" at bounding box center [973, 222] width 42 height 19
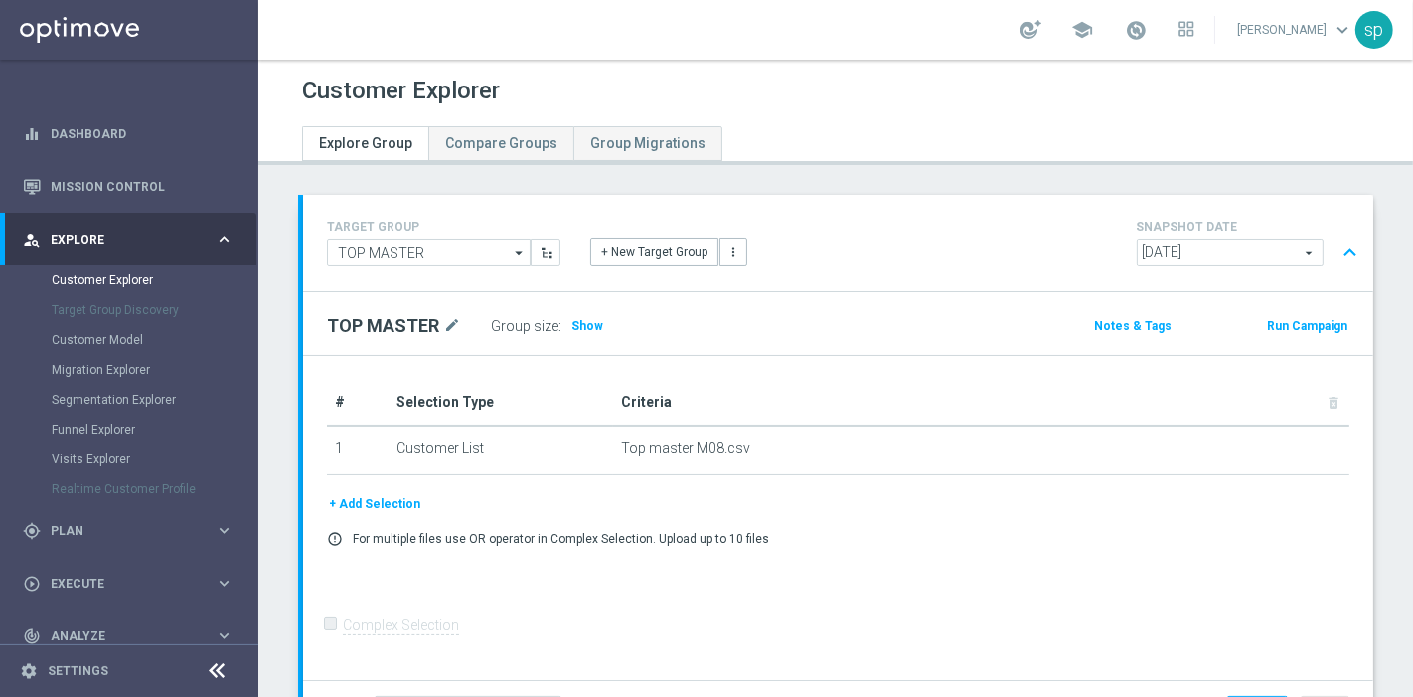
scroll to position [557, 0]
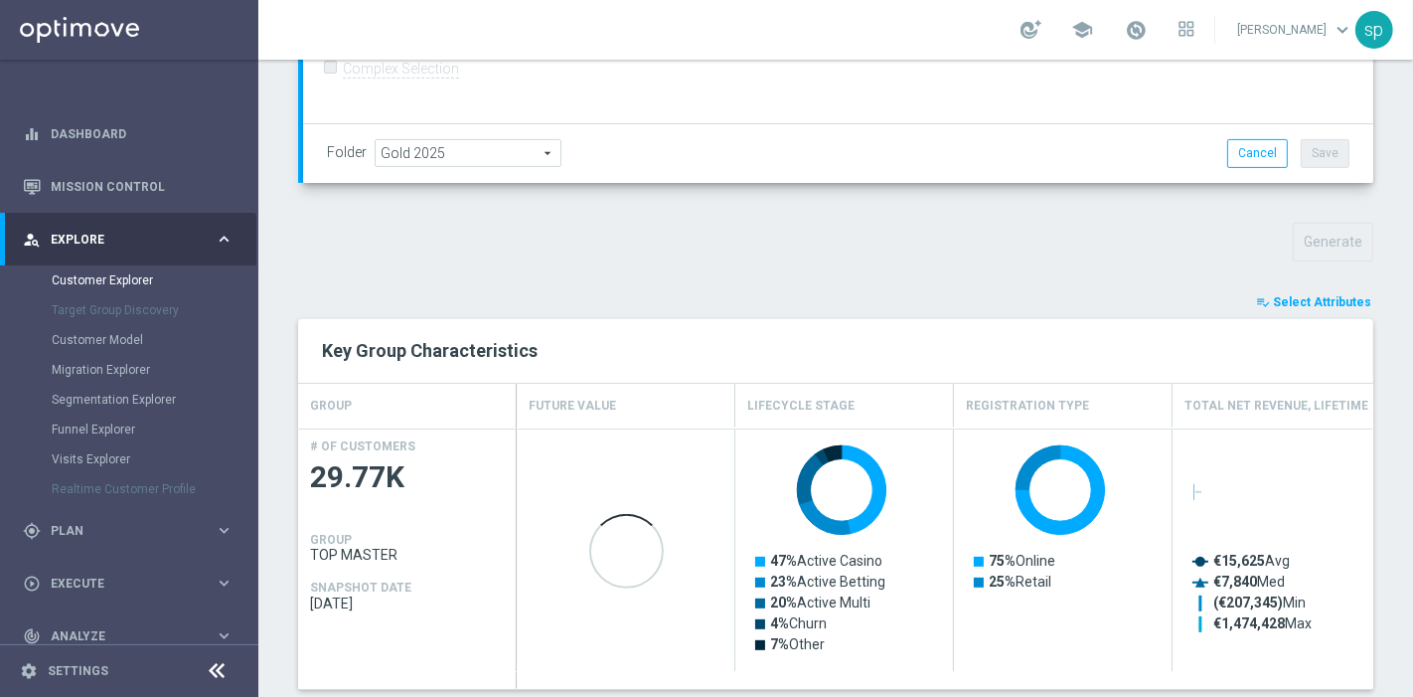
click at [1321, 295] on span "Select Attributes" at bounding box center [1322, 302] width 98 height 14
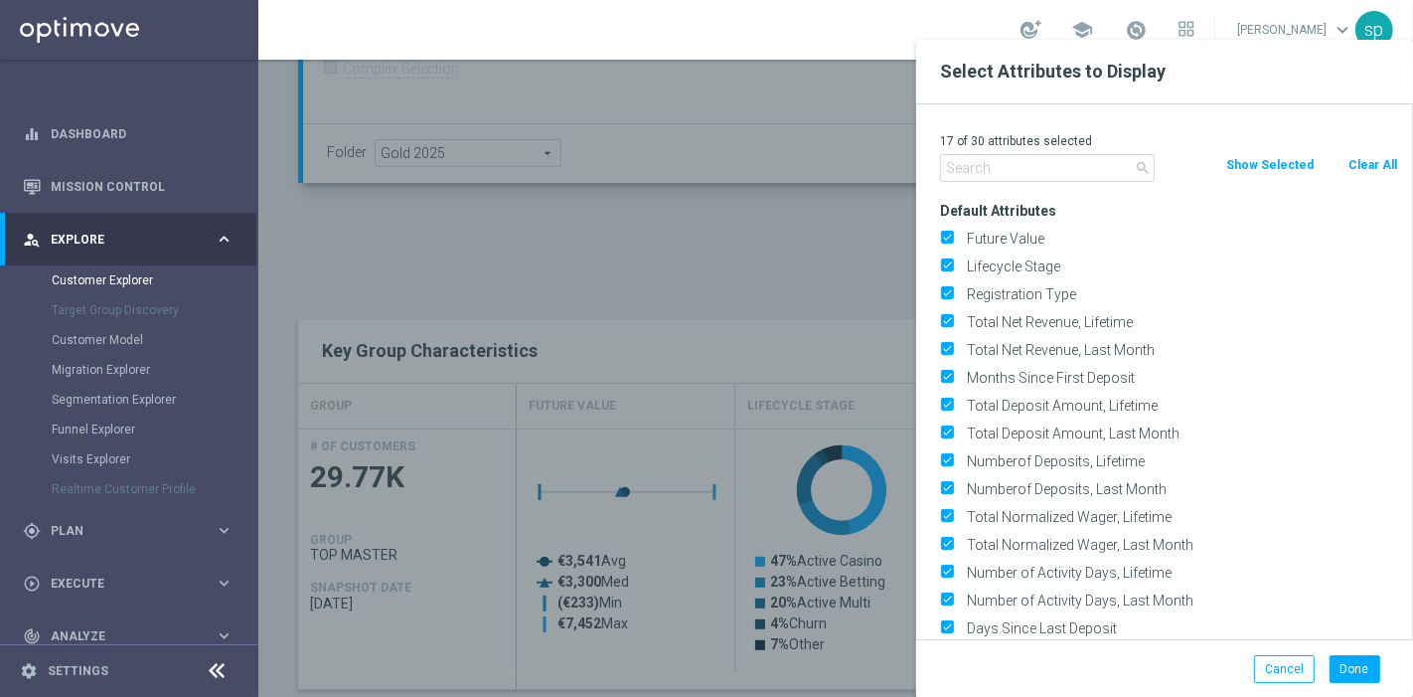
click at [1366, 164] on button "Clear All" at bounding box center [1373, 165] width 53 height 22
checkbox input "false"
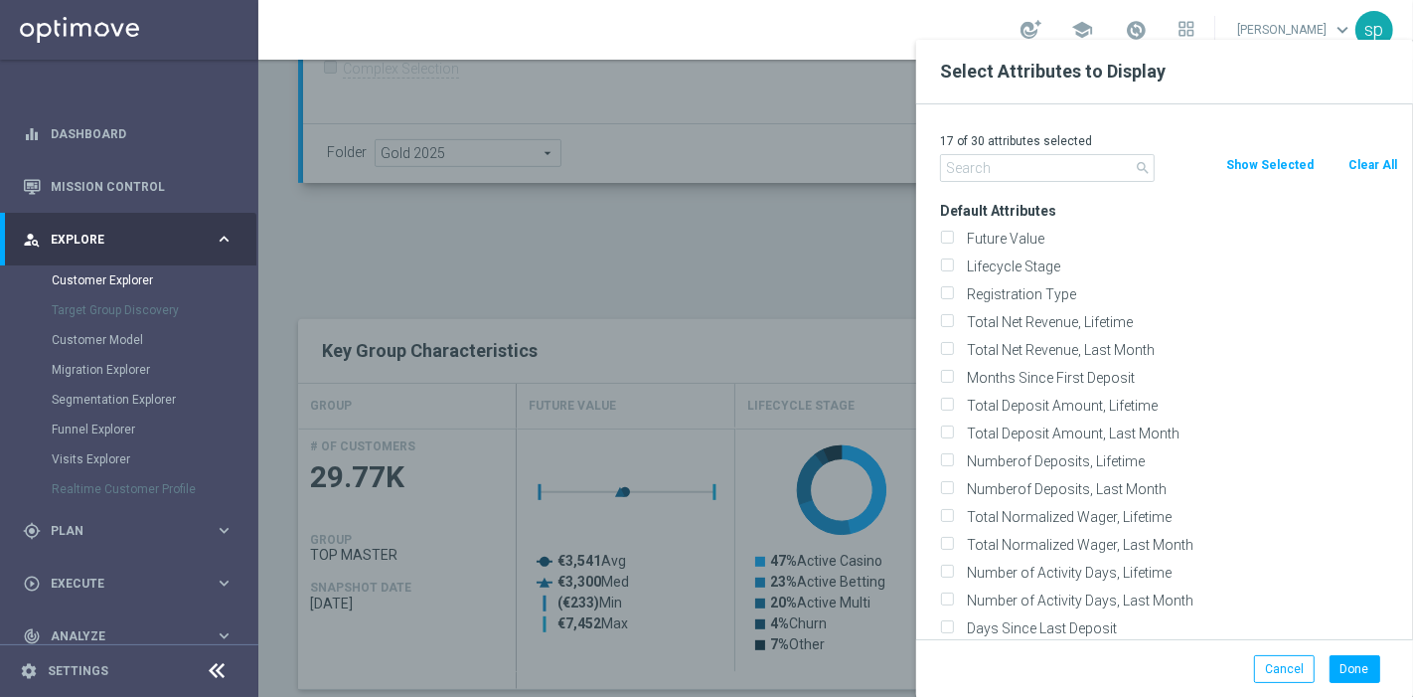
checkbox input "false"
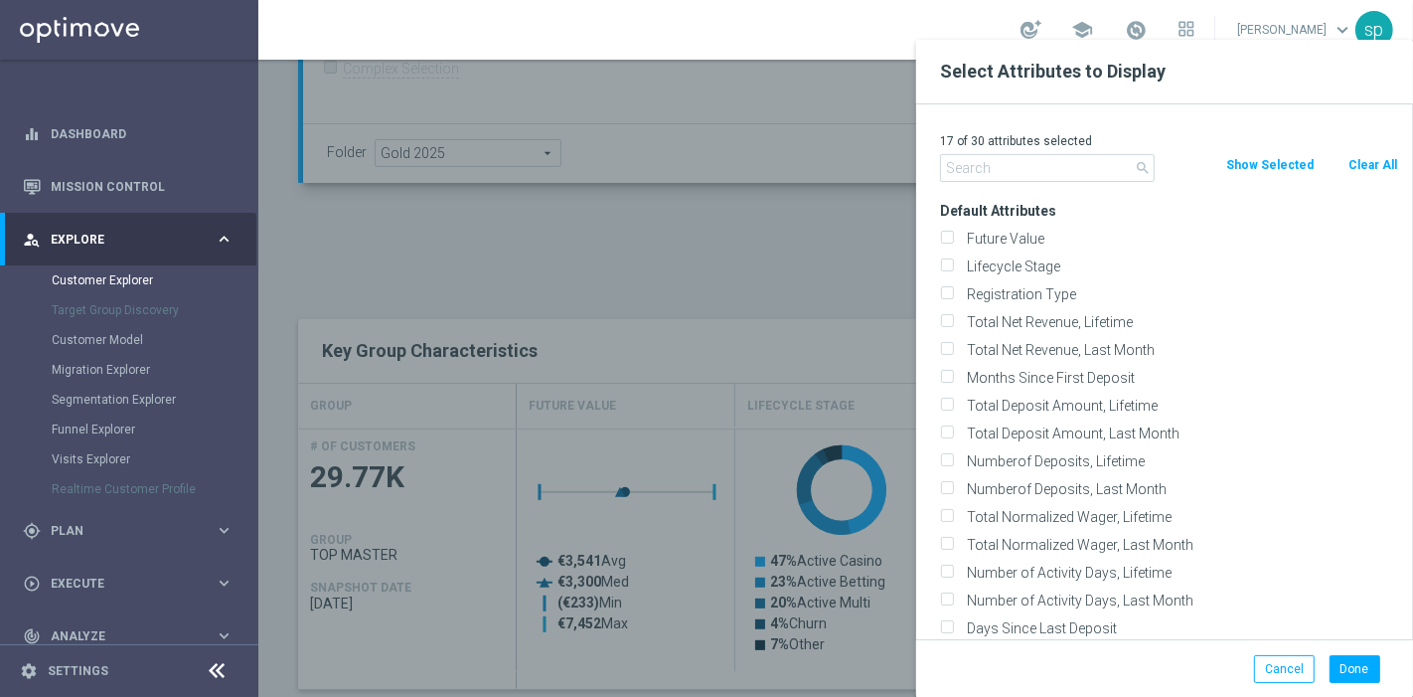
checkbox input "false"
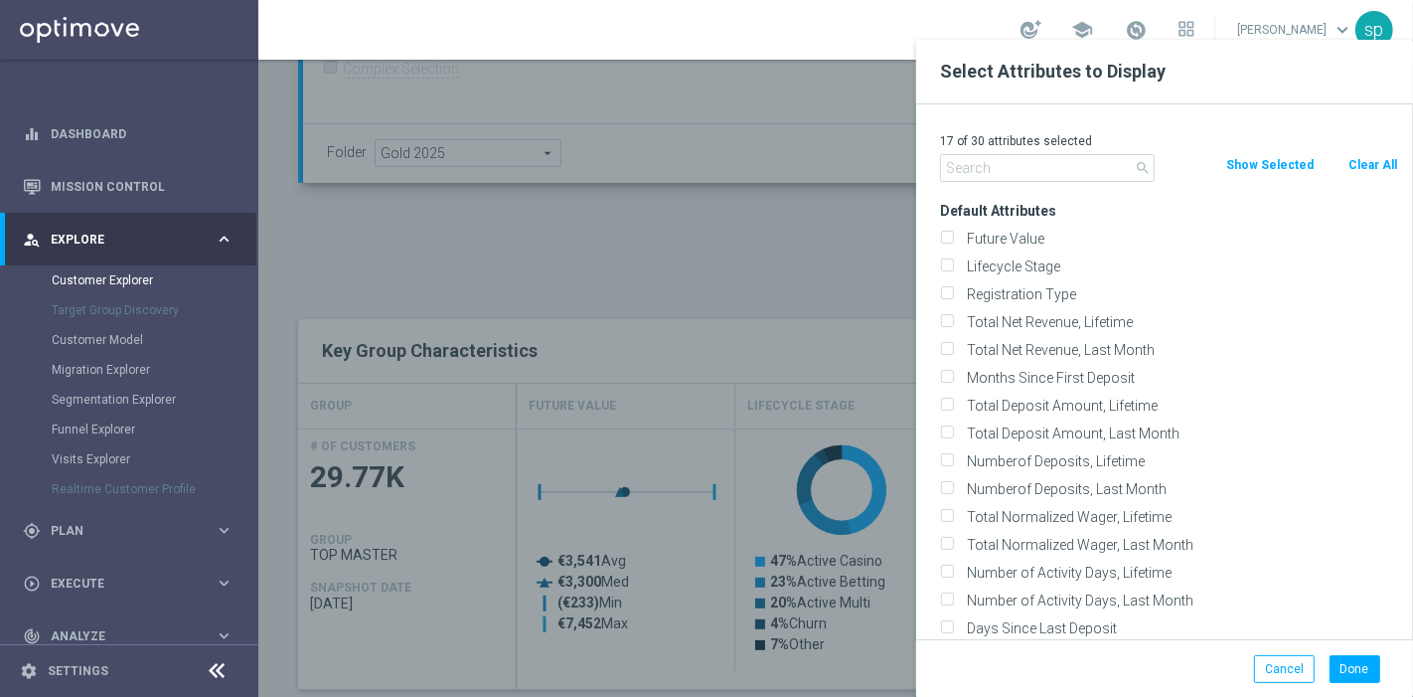
checkbox input "false"
click at [1088, 157] on input "text" at bounding box center [1047, 168] width 215 height 28
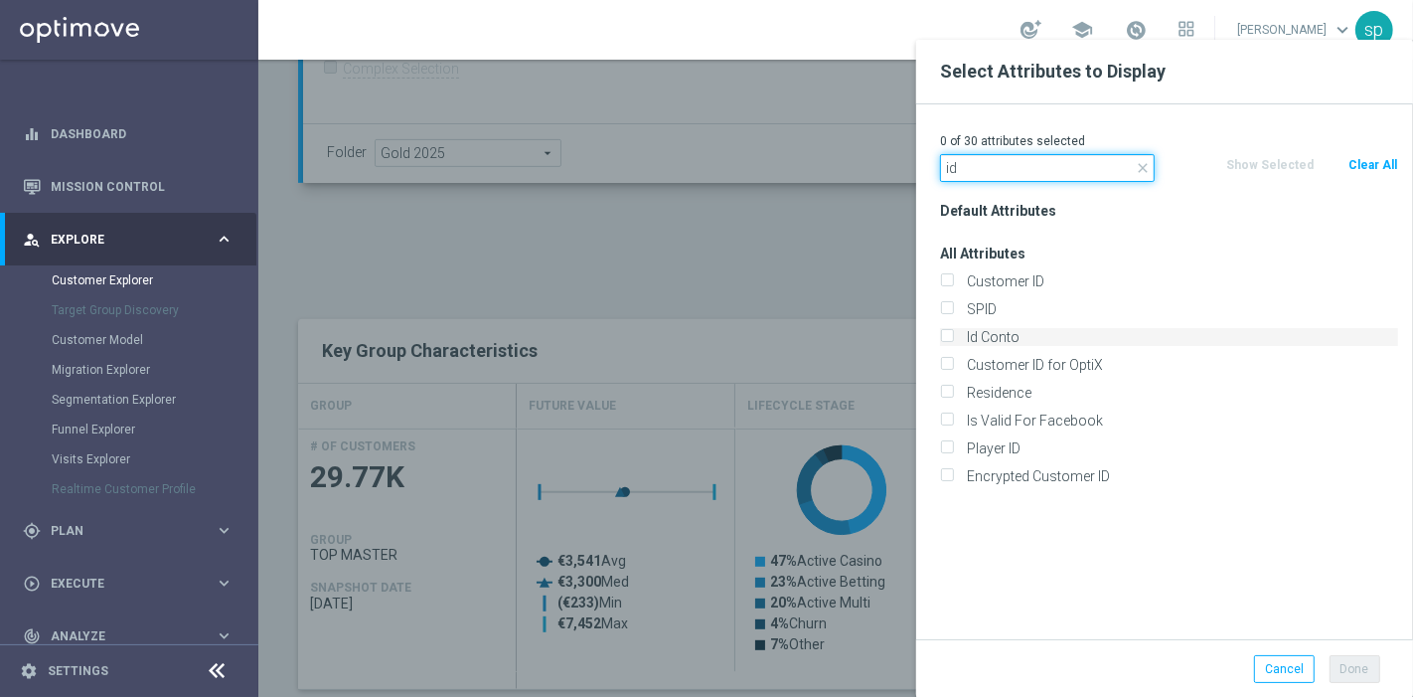
type input "id"
click at [1045, 335] on label "Id Conto" at bounding box center [1179, 337] width 438 height 18
click at [953, 335] on input "Id Conto" at bounding box center [946, 339] width 13 height 13
checkbox input "true"
click at [1349, 663] on button "Done" at bounding box center [1355, 669] width 51 height 28
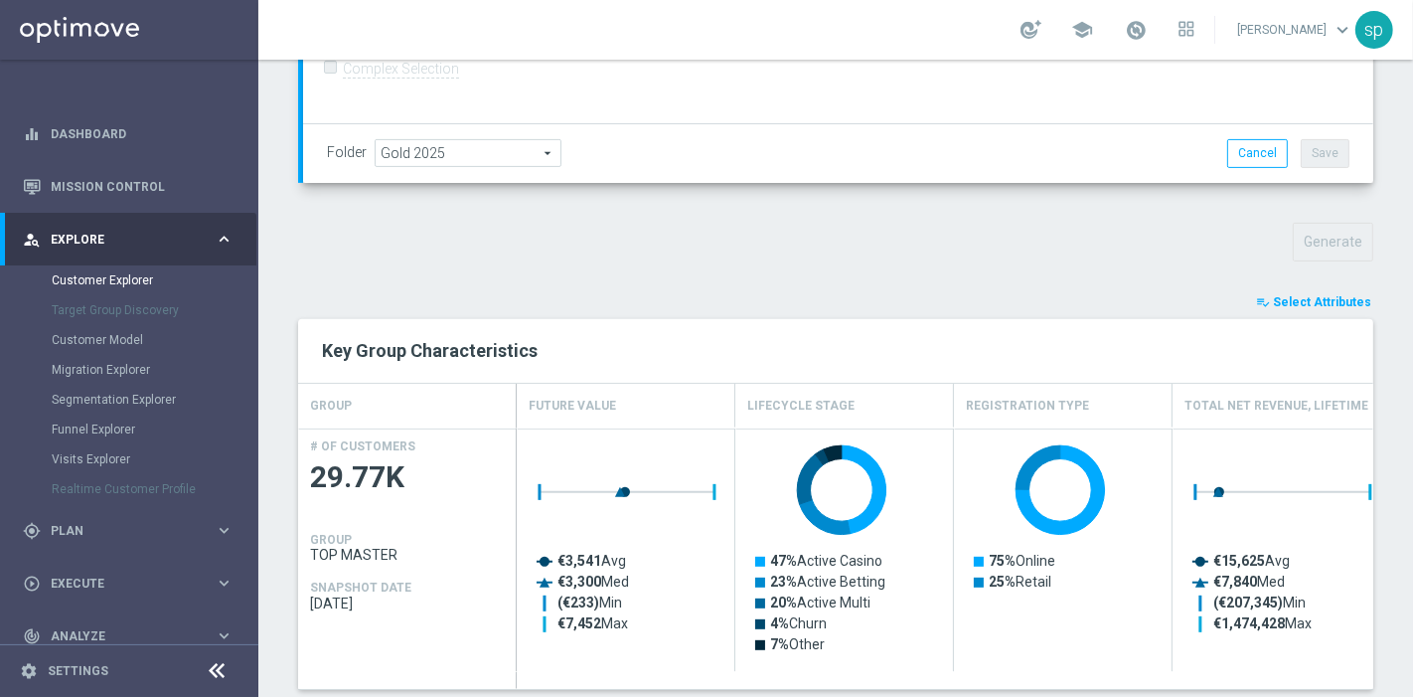
type input "Search"
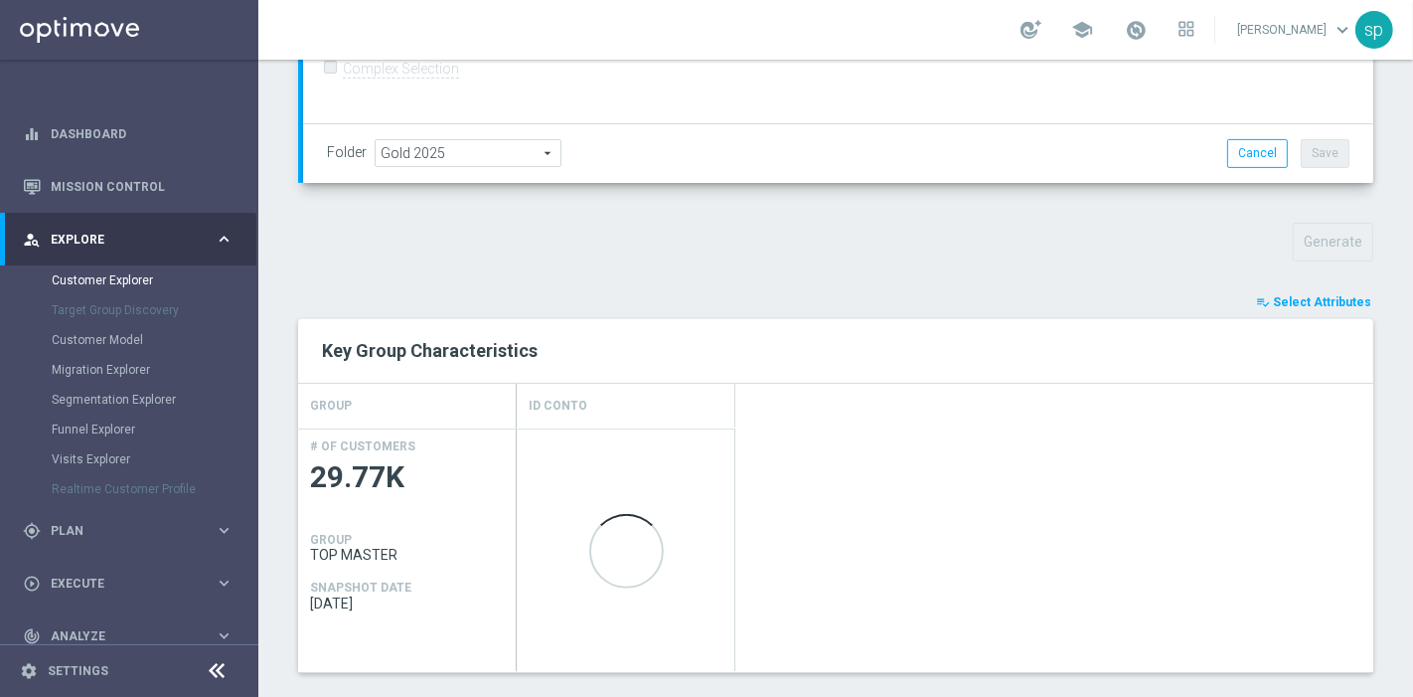
scroll to position [1114, 0]
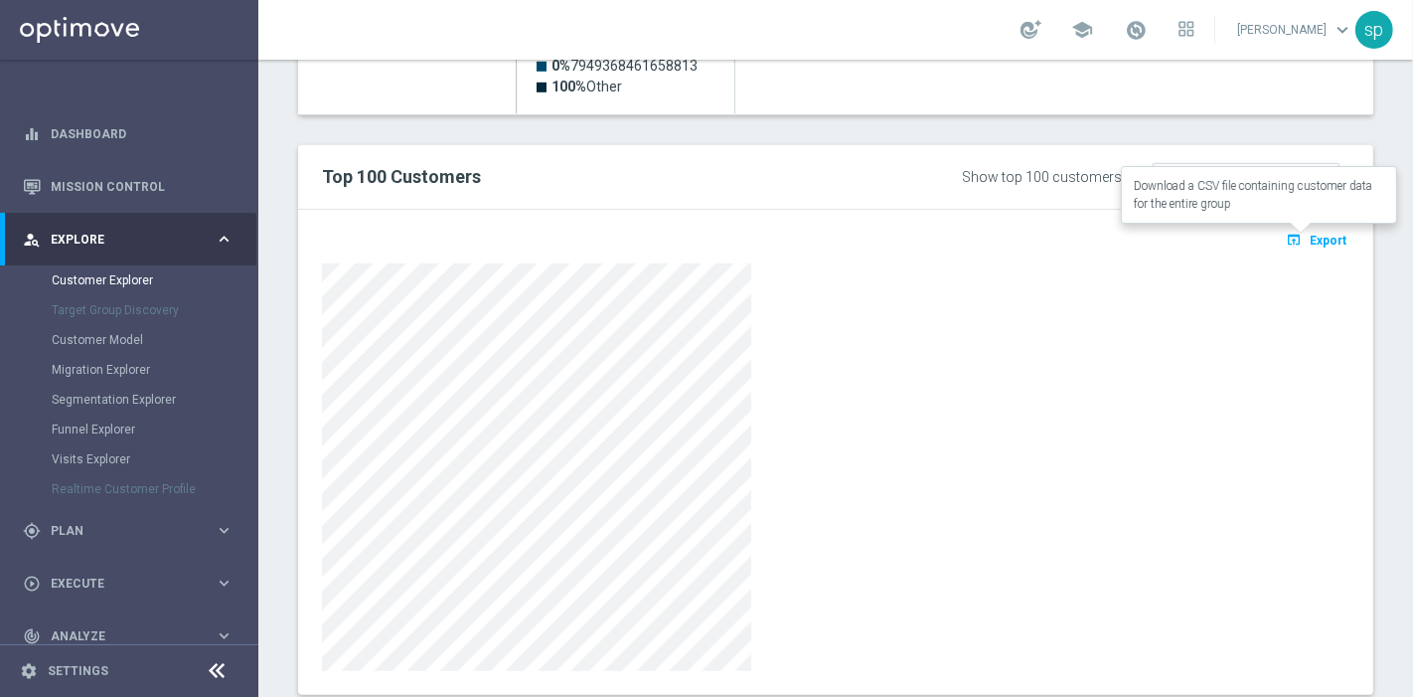
click at [1317, 234] on span "Export" at bounding box center [1328, 241] width 37 height 14
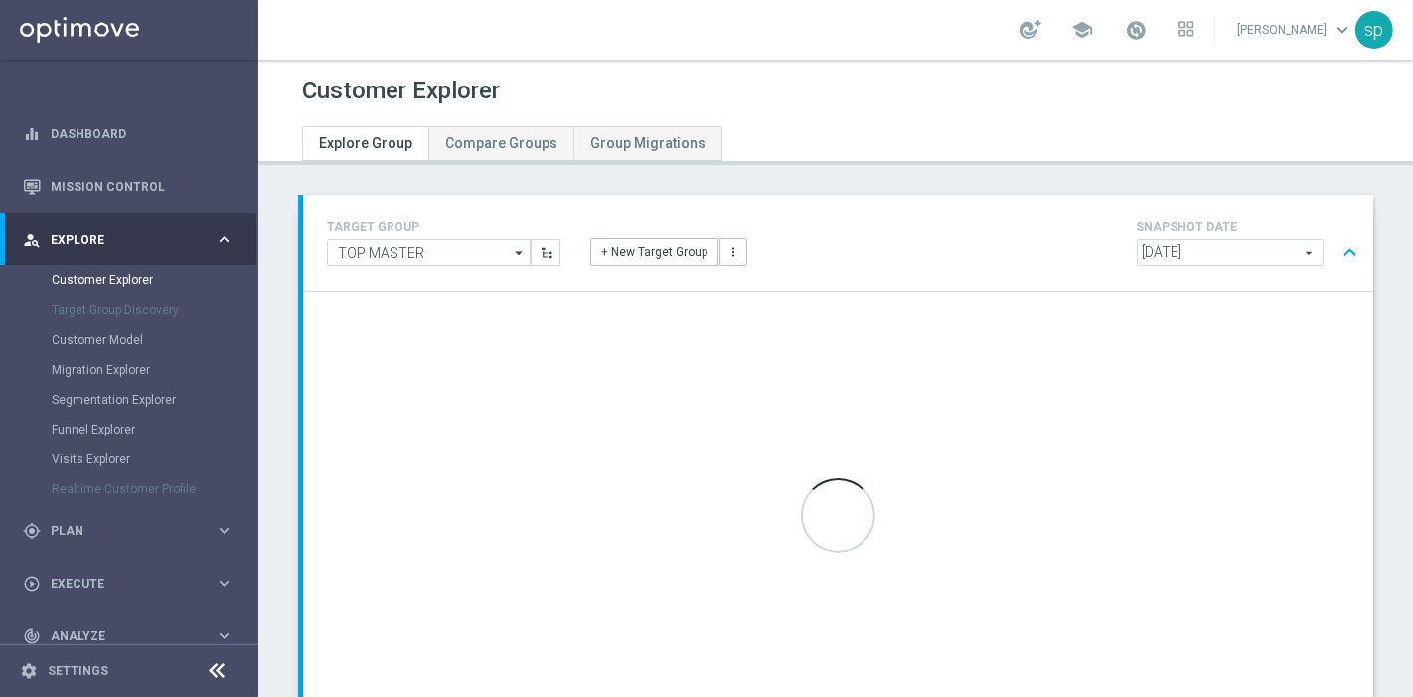
click at [1224, 256] on span "[DATE]" at bounding box center [1230, 253] width 185 height 26
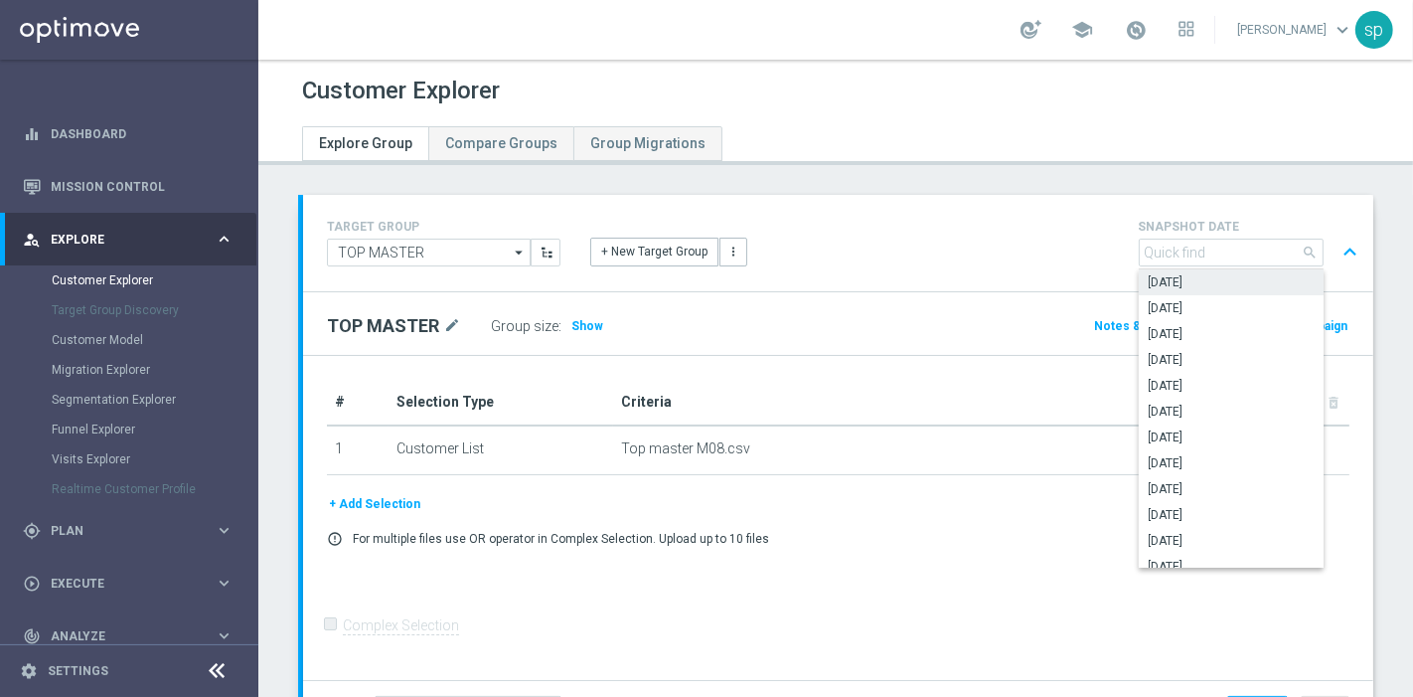
click at [877, 573] on div "# Selection Type Criteria delete_forever 1 Customer List Top master M08.csv del…" at bounding box center [838, 518] width 1071 height 325
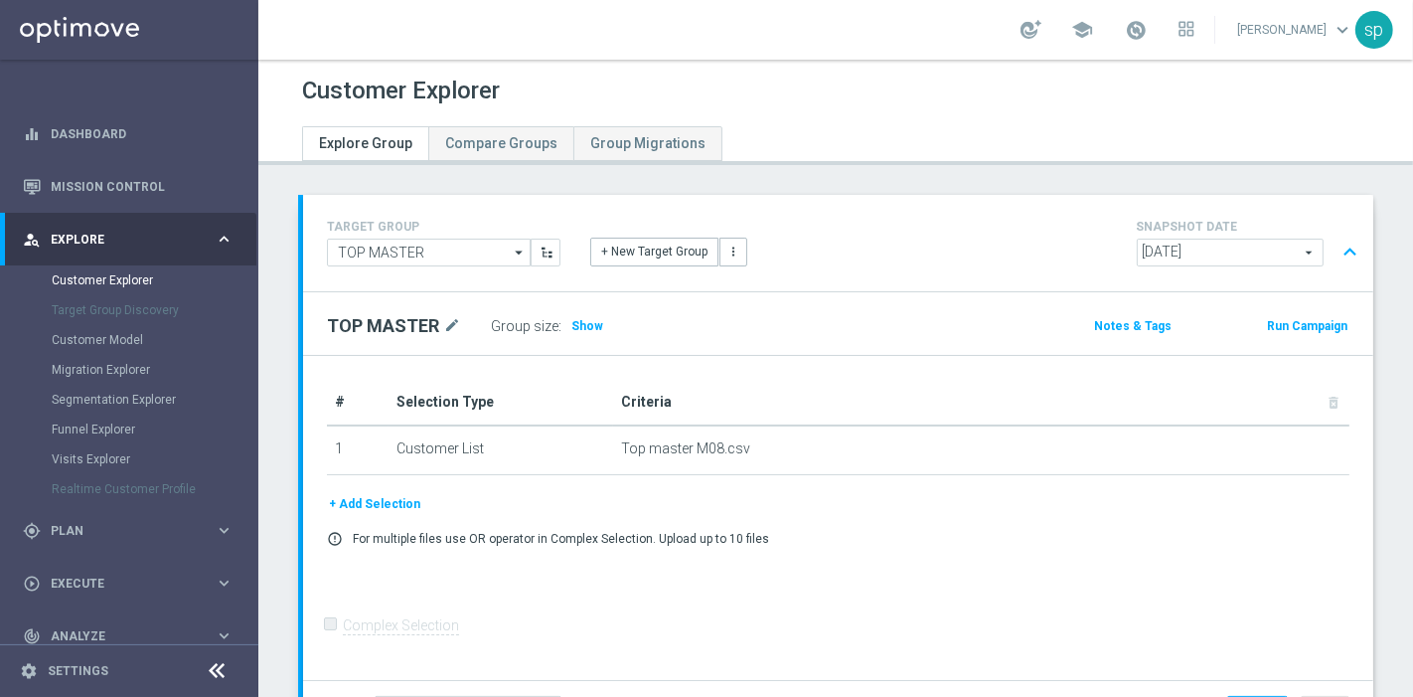
click at [1250, 246] on span "[DATE]" at bounding box center [1230, 253] width 185 height 26
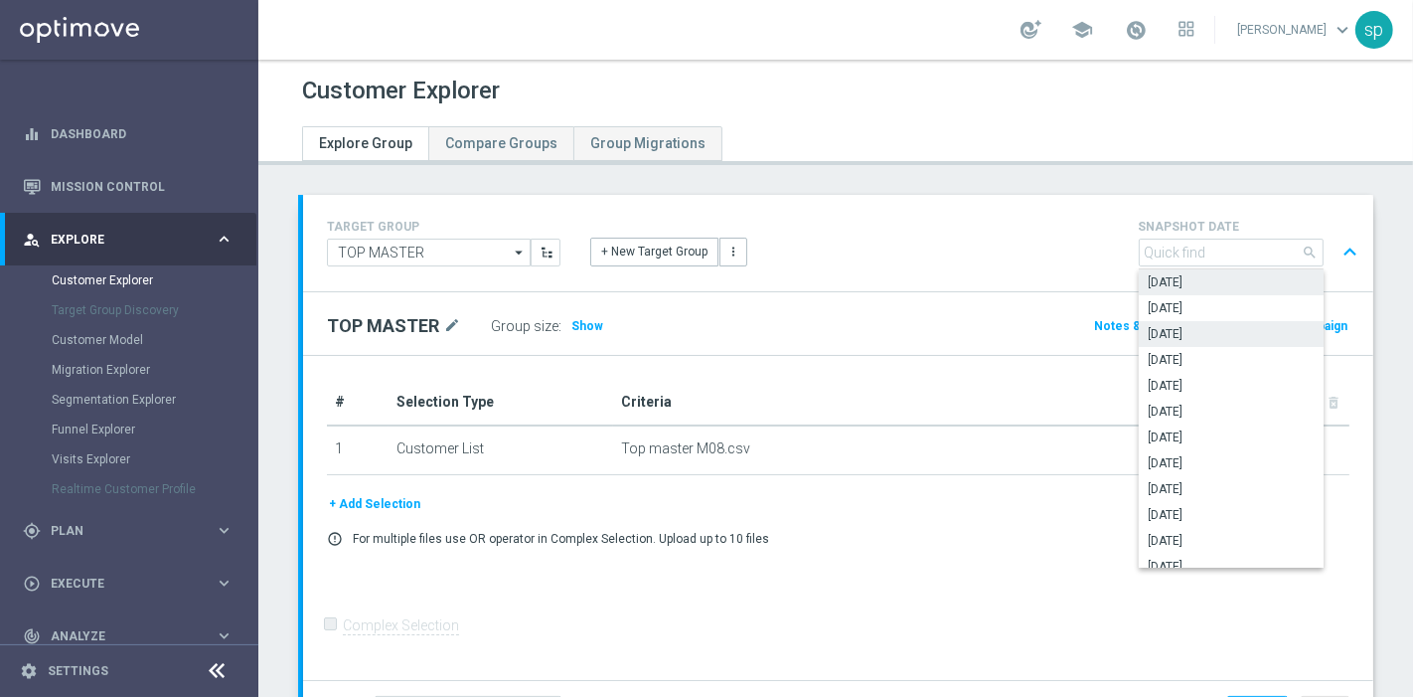
click at [1232, 333] on span "[DATE]" at bounding box center [1231, 334] width 165 height 16
type input "[DATE]"
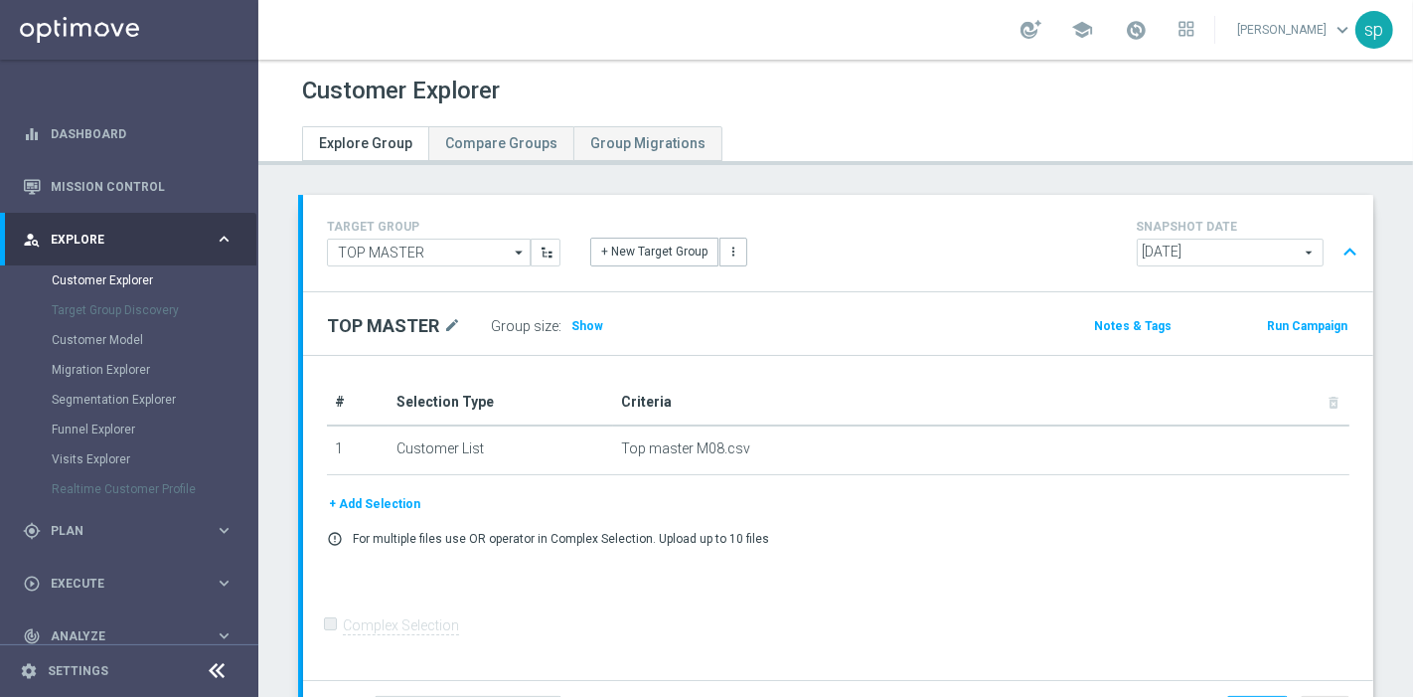
scroll to position [557, 0]
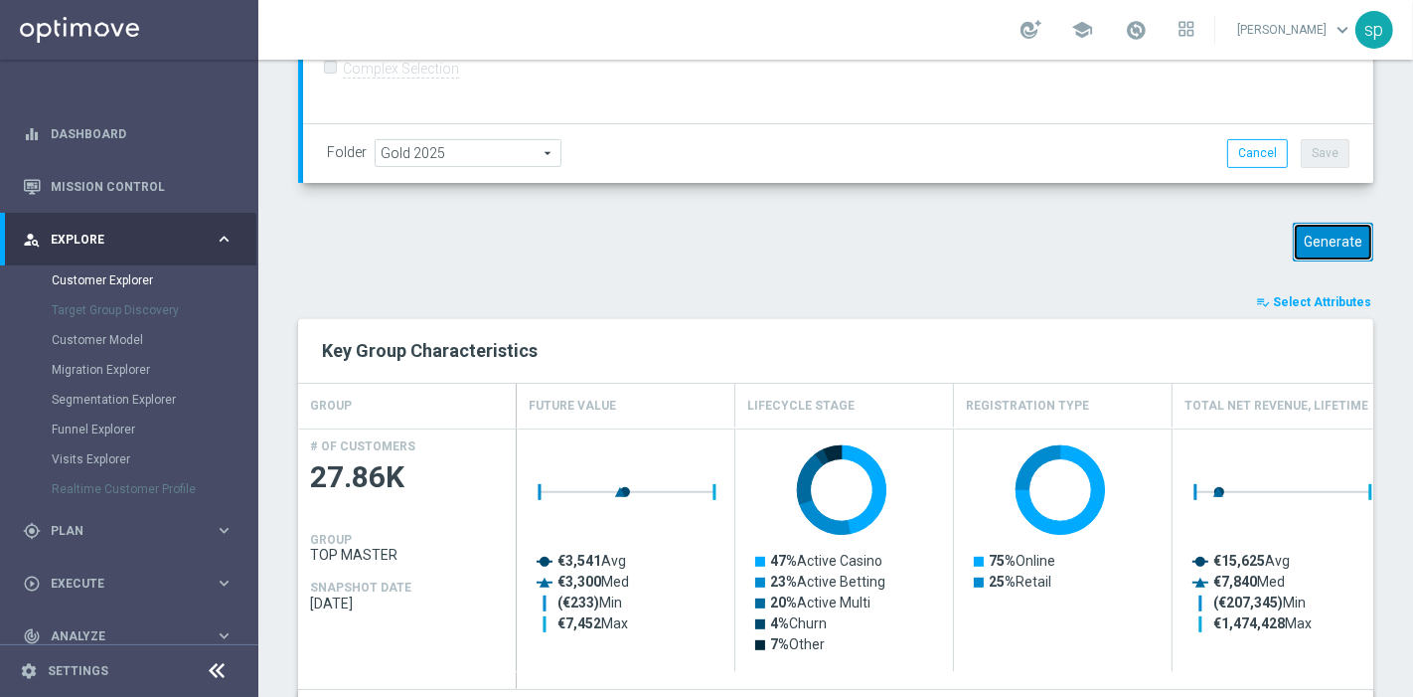
click at [1322, 240] on button "Generate" at bounding box center [1333, 242] width 81 height 39
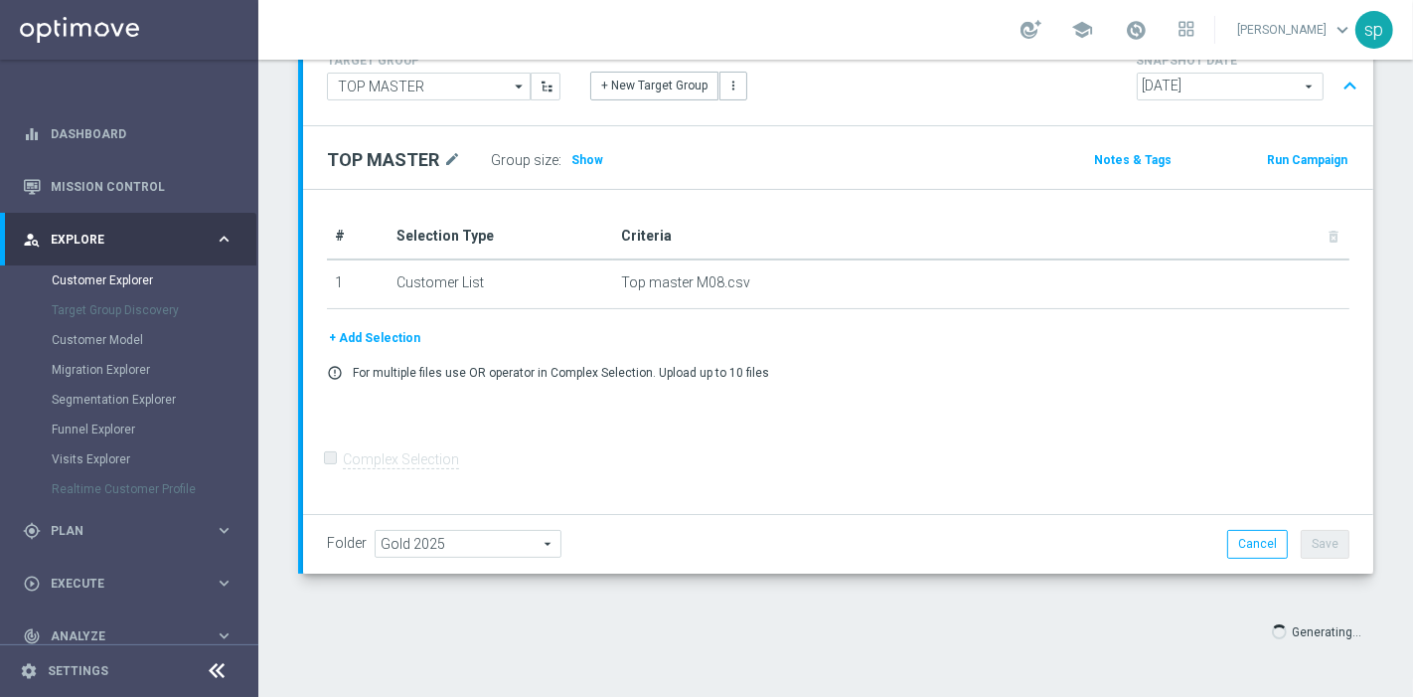
type input "Select"
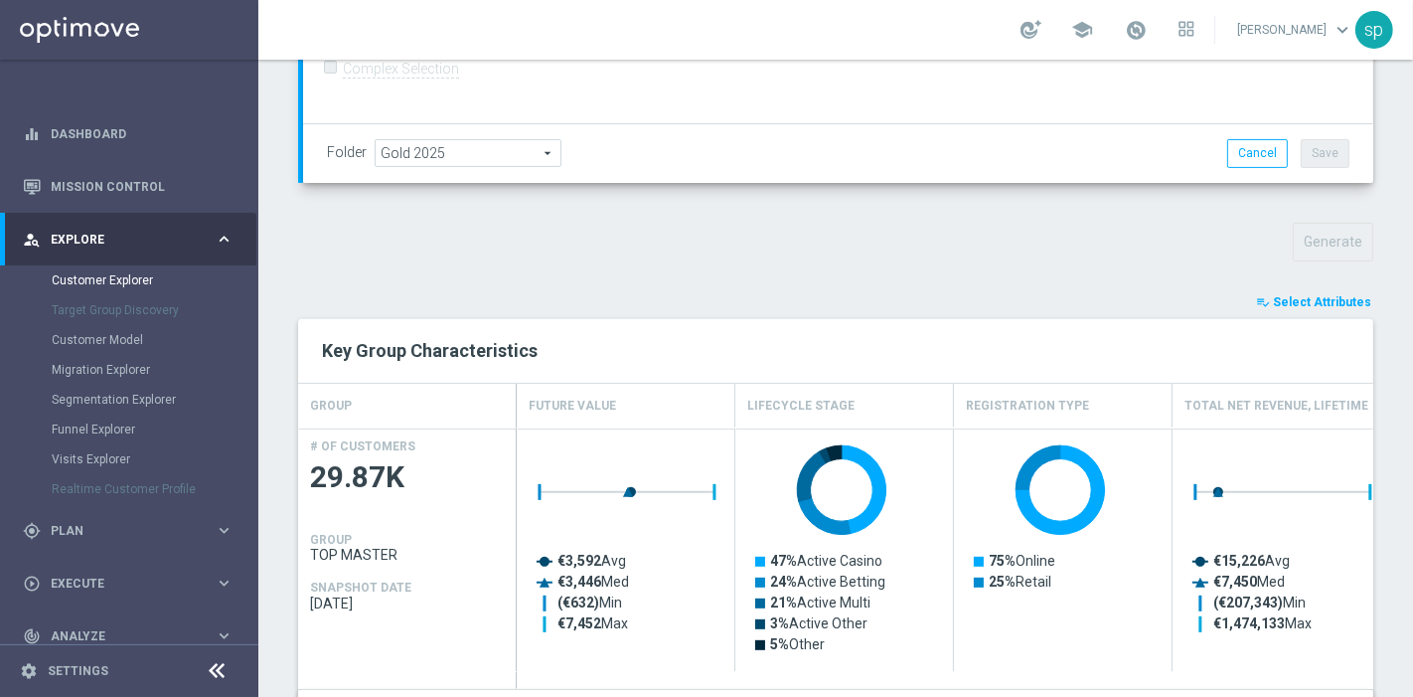
click at [1315, 304] on span "Select Attributes" at bounding box center [1322, 302] width 98 height 14
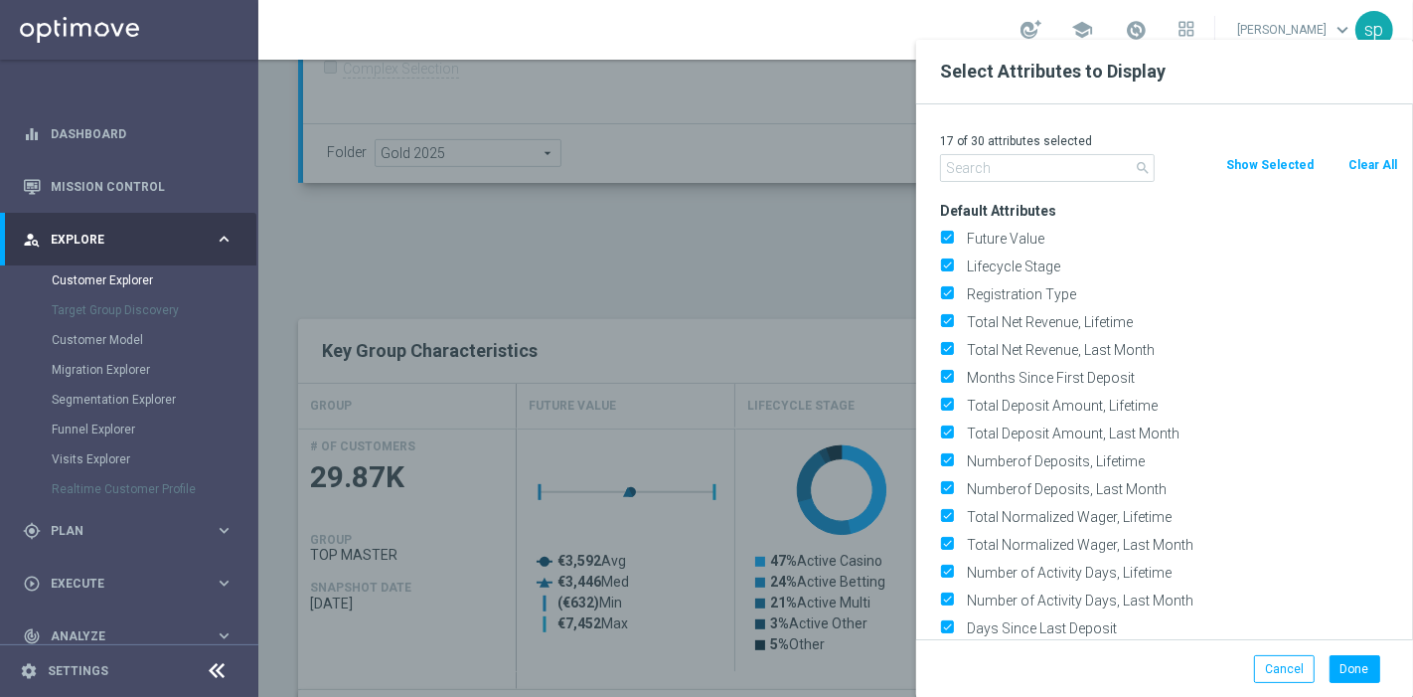
click at [1372, 154] on button "Clear All" at bounding box center [1373, 165] width 53 height 22
checkbox input "false"
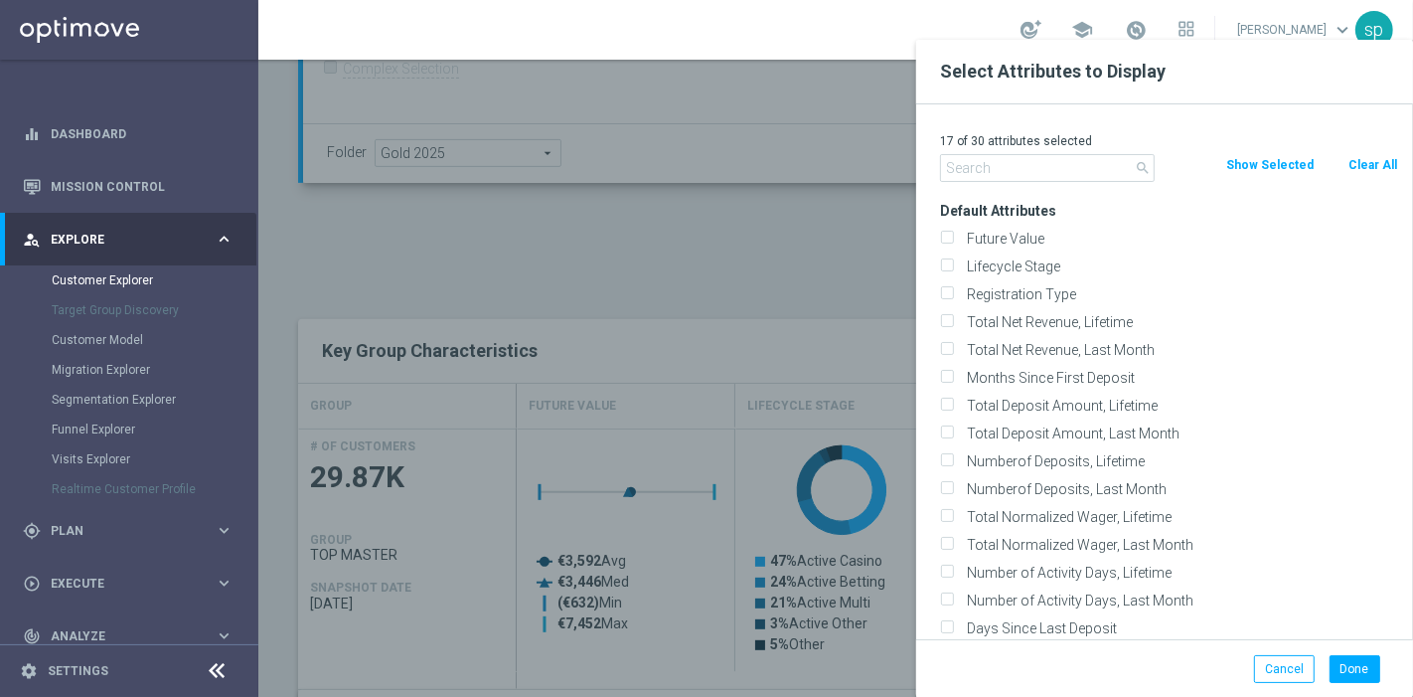
checkbox input "false"
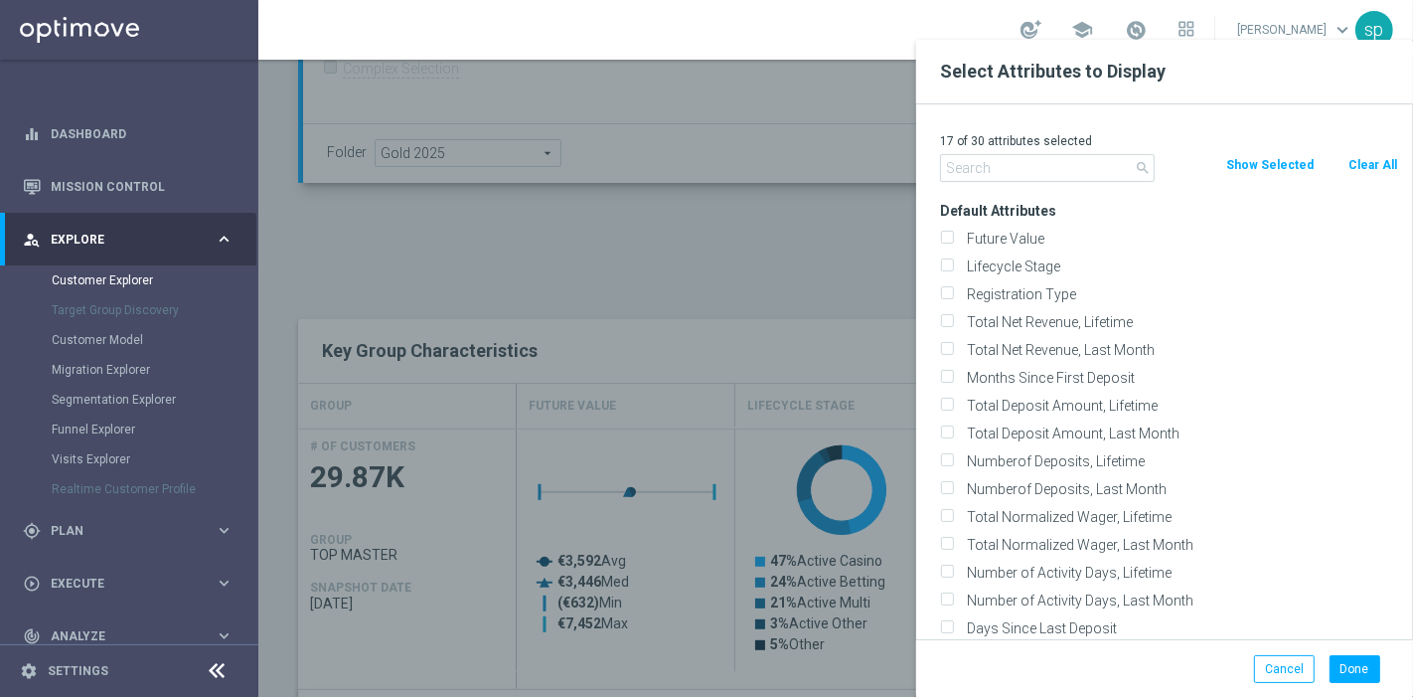
checkbox input "false"
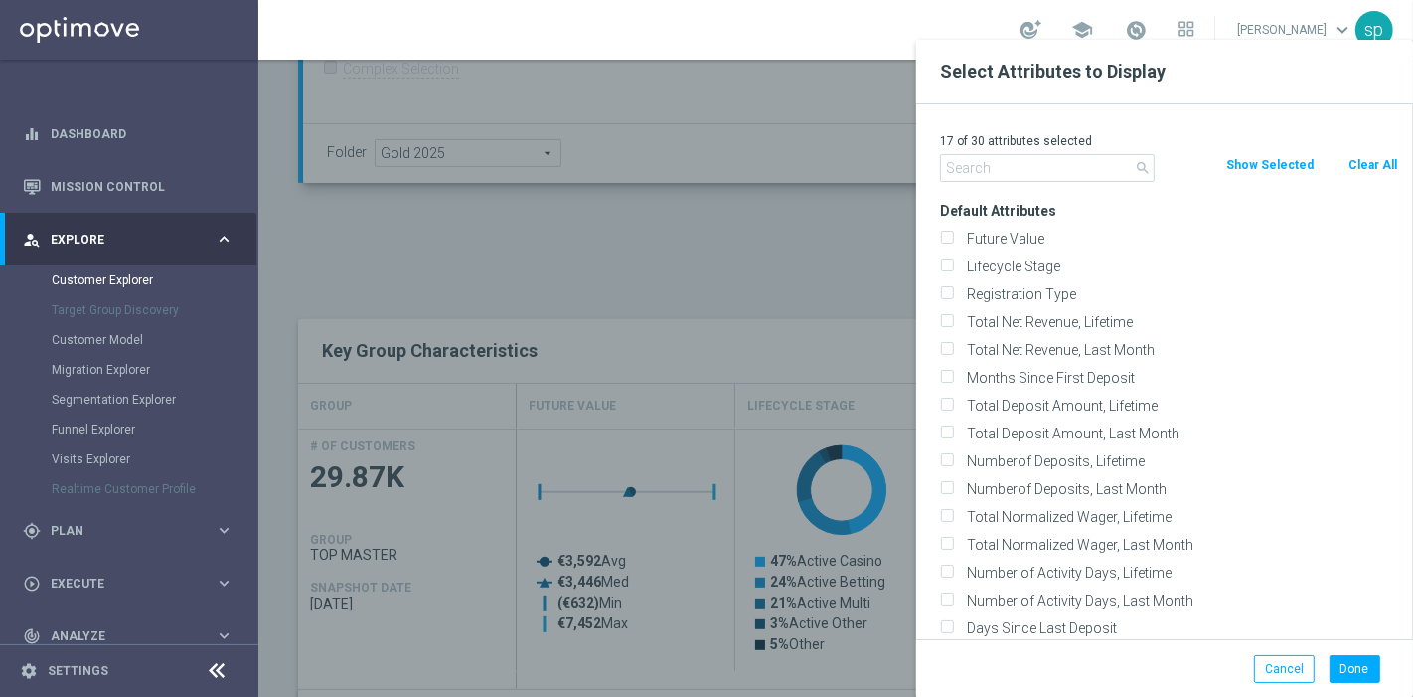
checkbox input "false"
click at [1061, 169] on input "i" at bounding box center [1047, 168] width 215 height 28
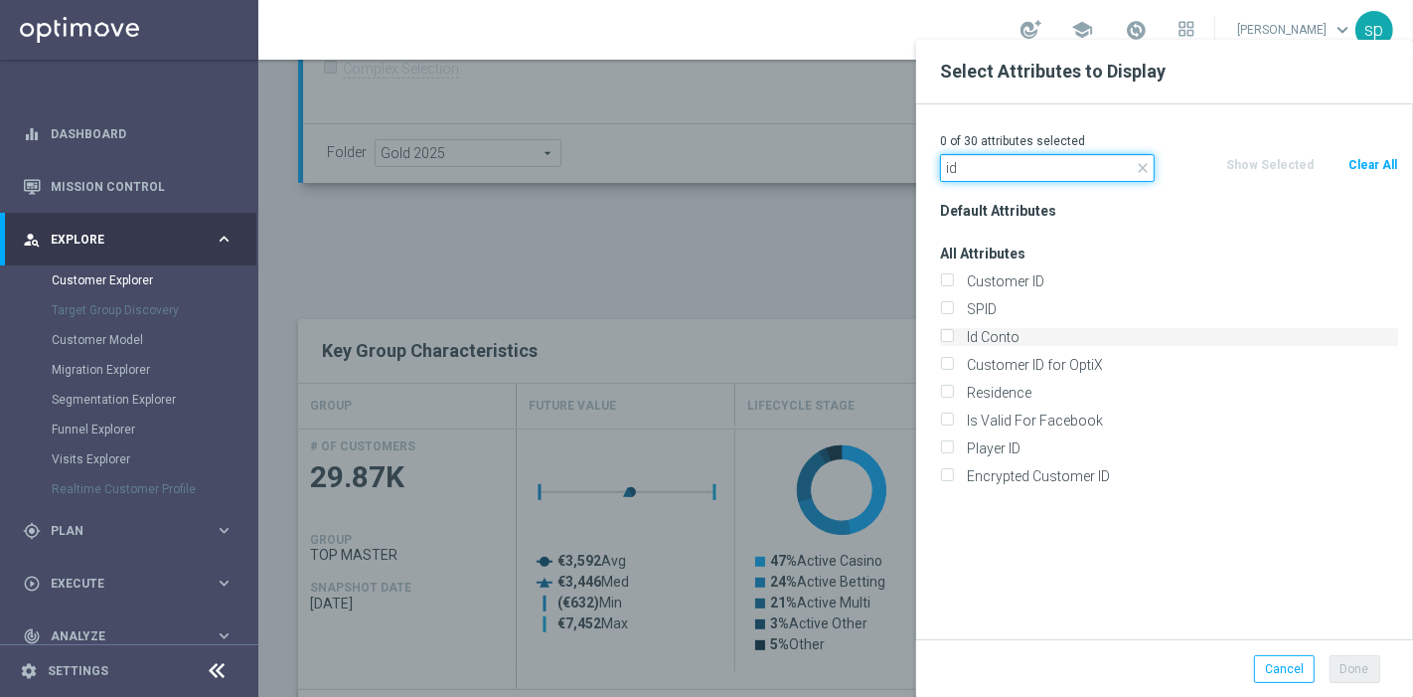
type input "id"
click at [1056, 336] on label "Id Conto" at bounding box center [1179, 337] width 438 height 18
click at [953, 336] on input "Id Conto" at bounding box center [946, 339] width 13 height 13
checkbox input "true"
click at [1353, 677] on button "Done" at bounding box center [1355, 669] width 51 height 28
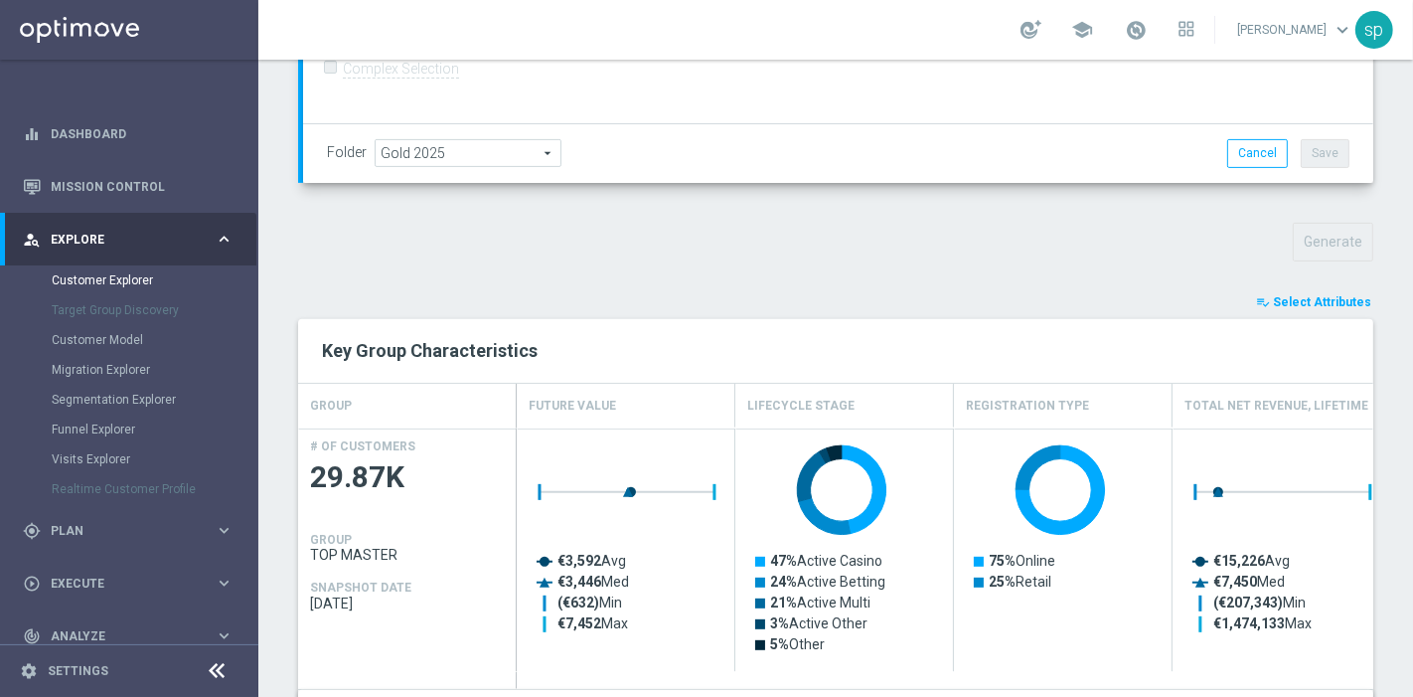
type input "Search"
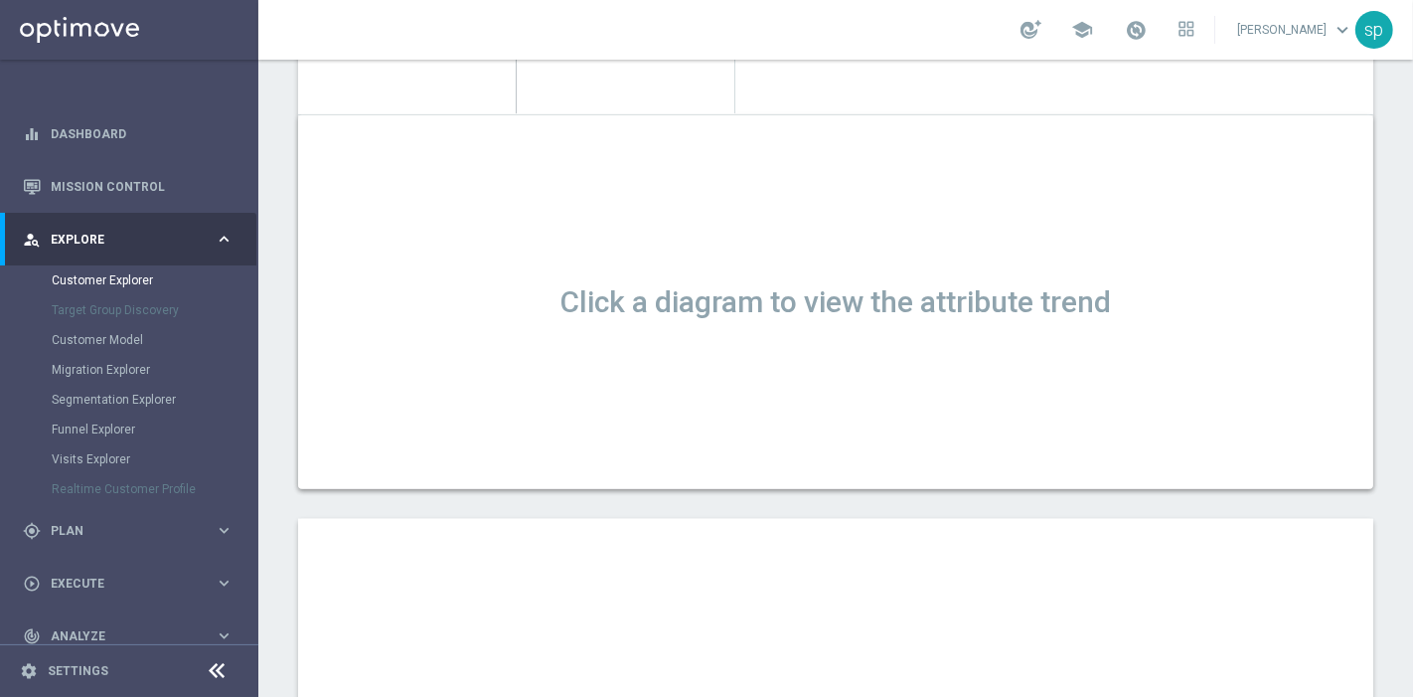
scroll to position [1667, 0]
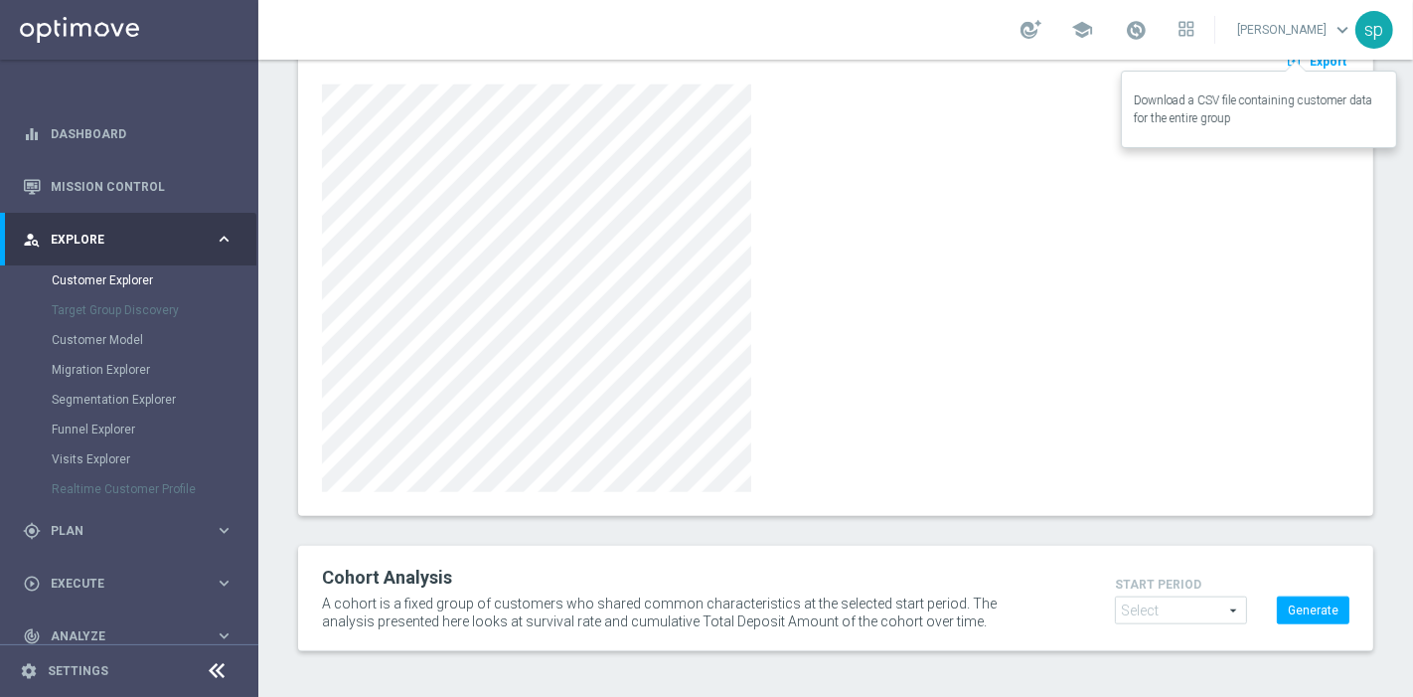
click at [1316, 61] on span "Export" at bounding box center [1328, 62] width 37 height 14
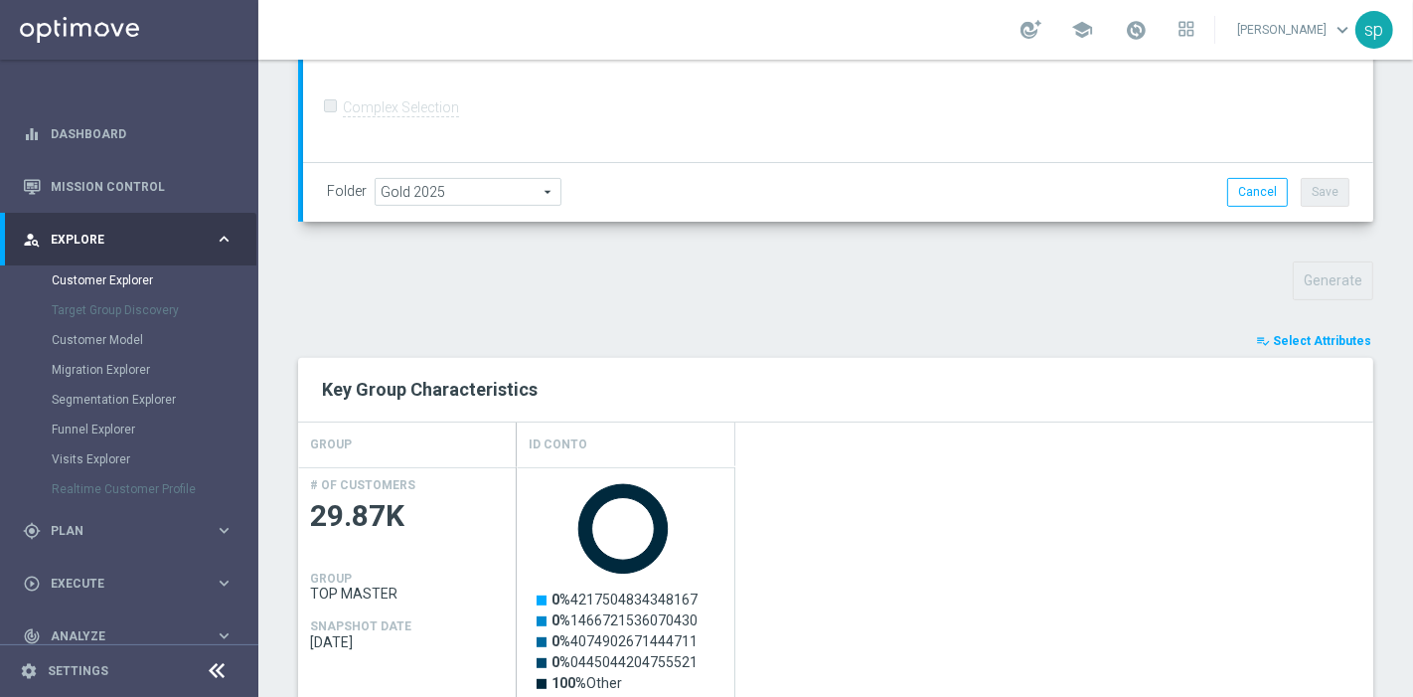
scroll to position [474, 0]
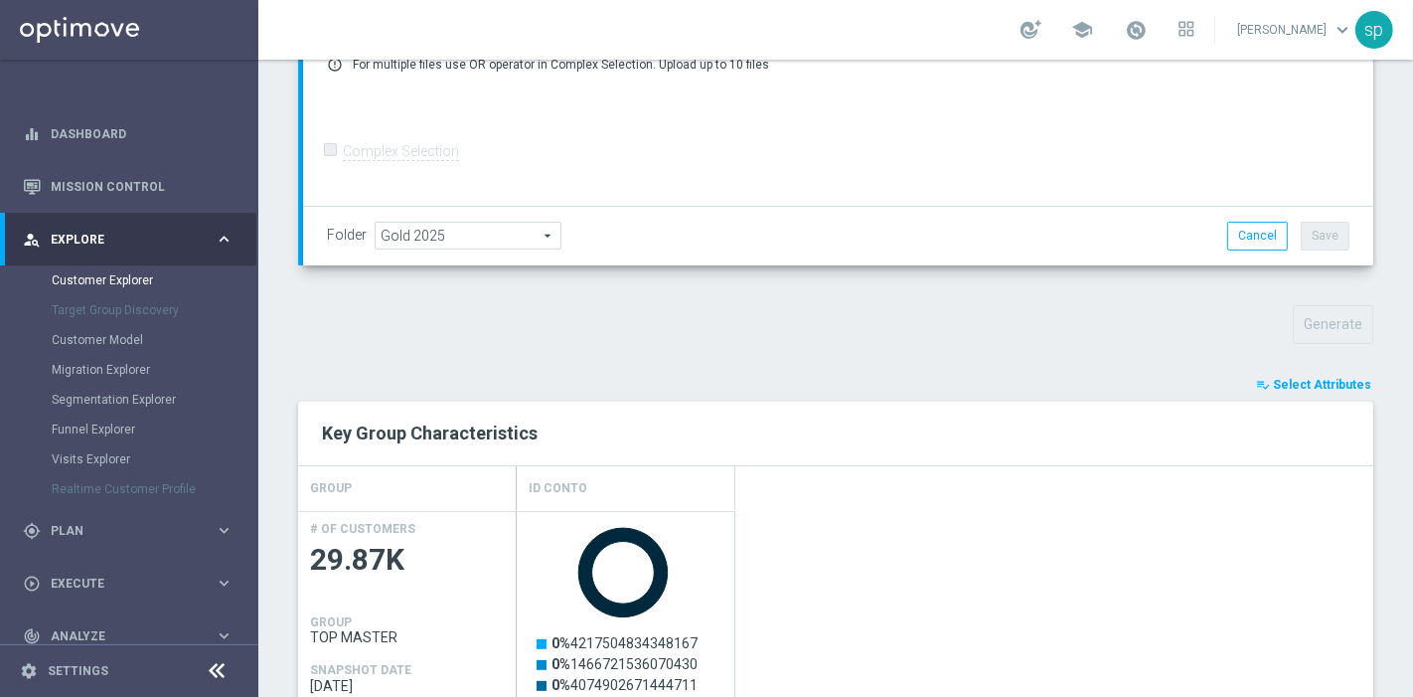
click at [1312, 386] on span "Select Attributes" at bounding box center [1322, 385] width 98 height 14
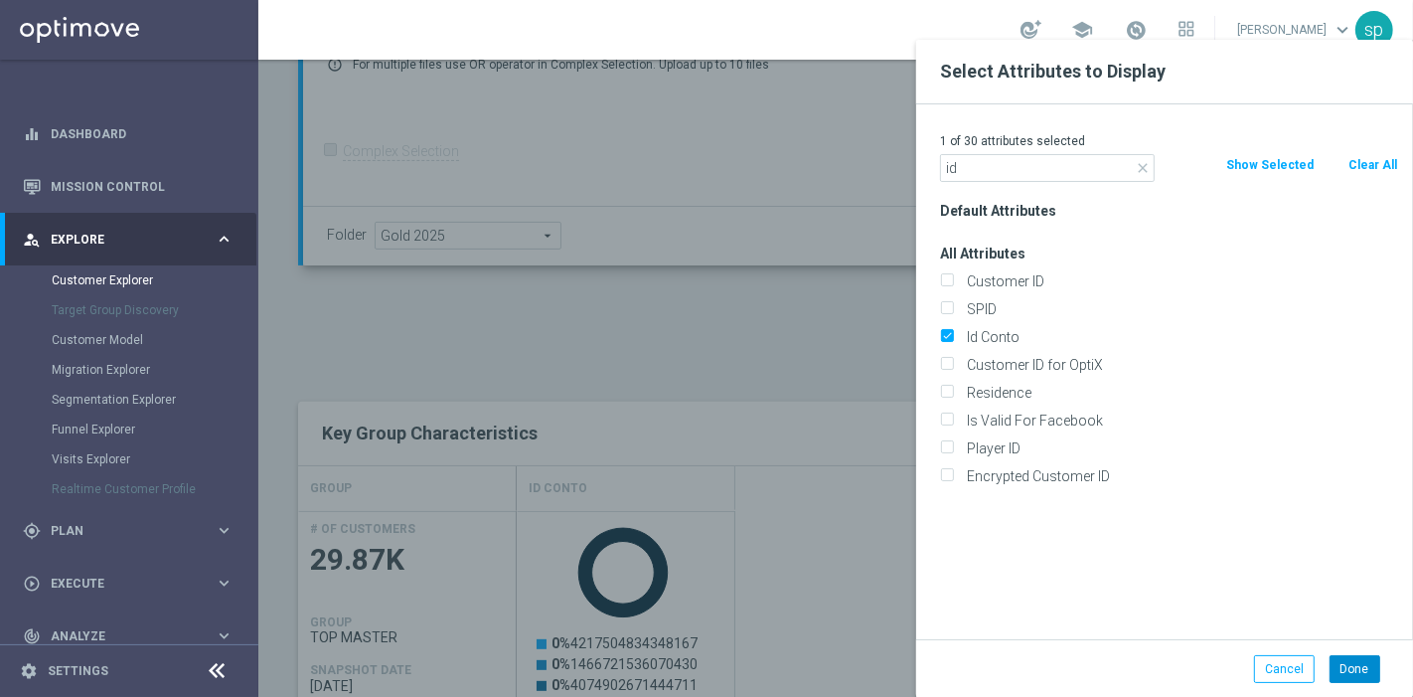
type input "id"
click at [1364, 670] on button "Done" at bounding box center [1355, 669] width 51 height 28
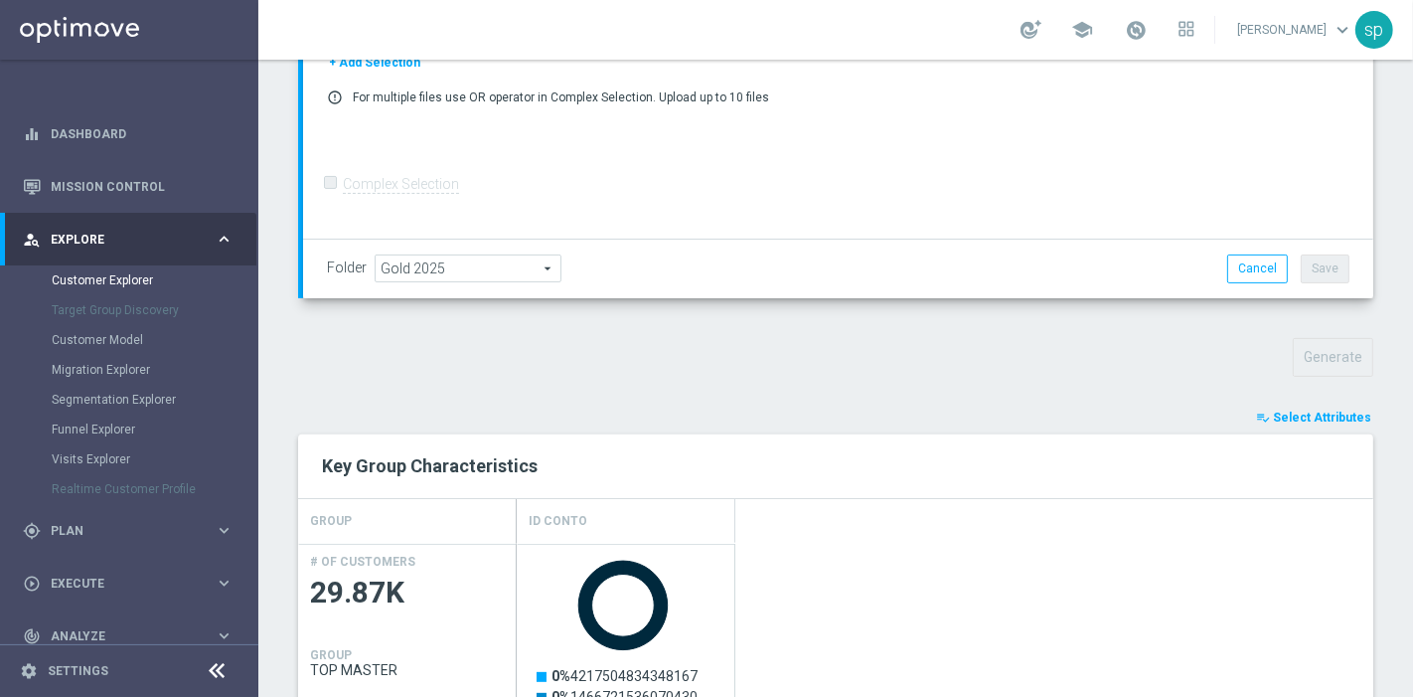
scroll to position [481, 0]
